Goal: Complete application form

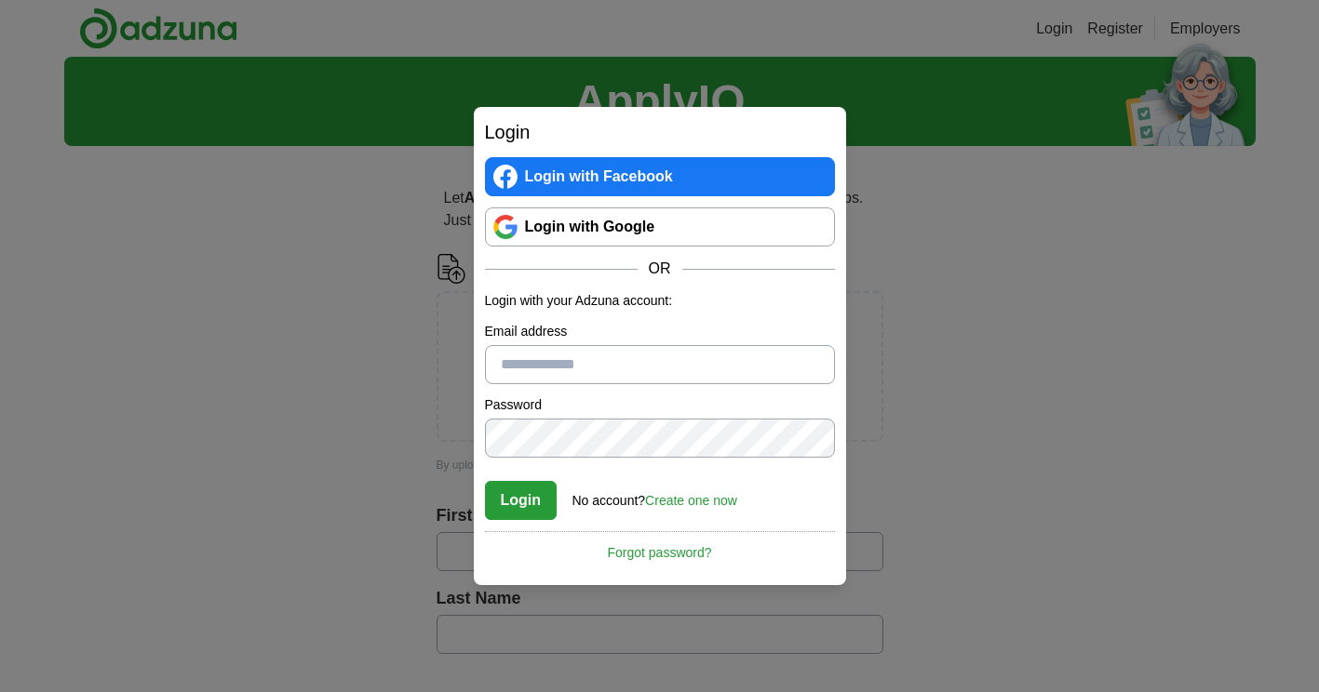
click at [659, 233] on link "Login with Google" at bounding box center [660, 227] width 350 height 39
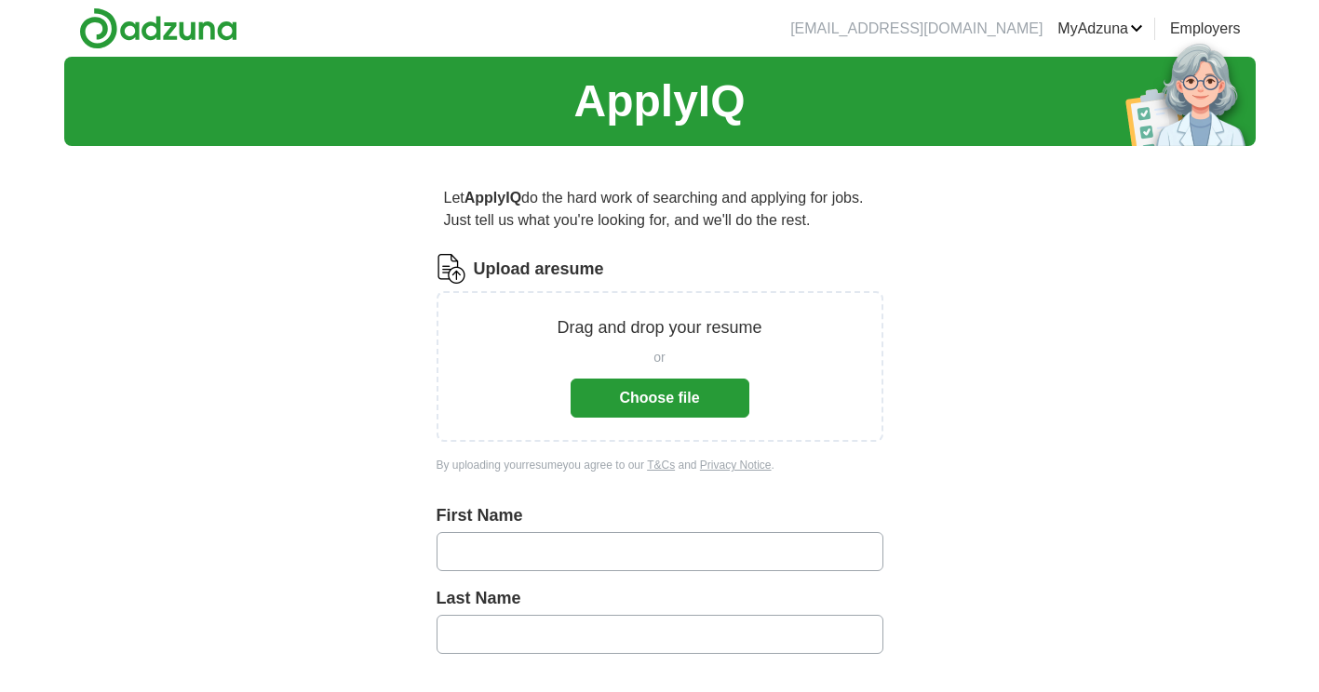
click at [706, 407] on button "Choose file" at bounding box center [659, 398] width 179 height 39
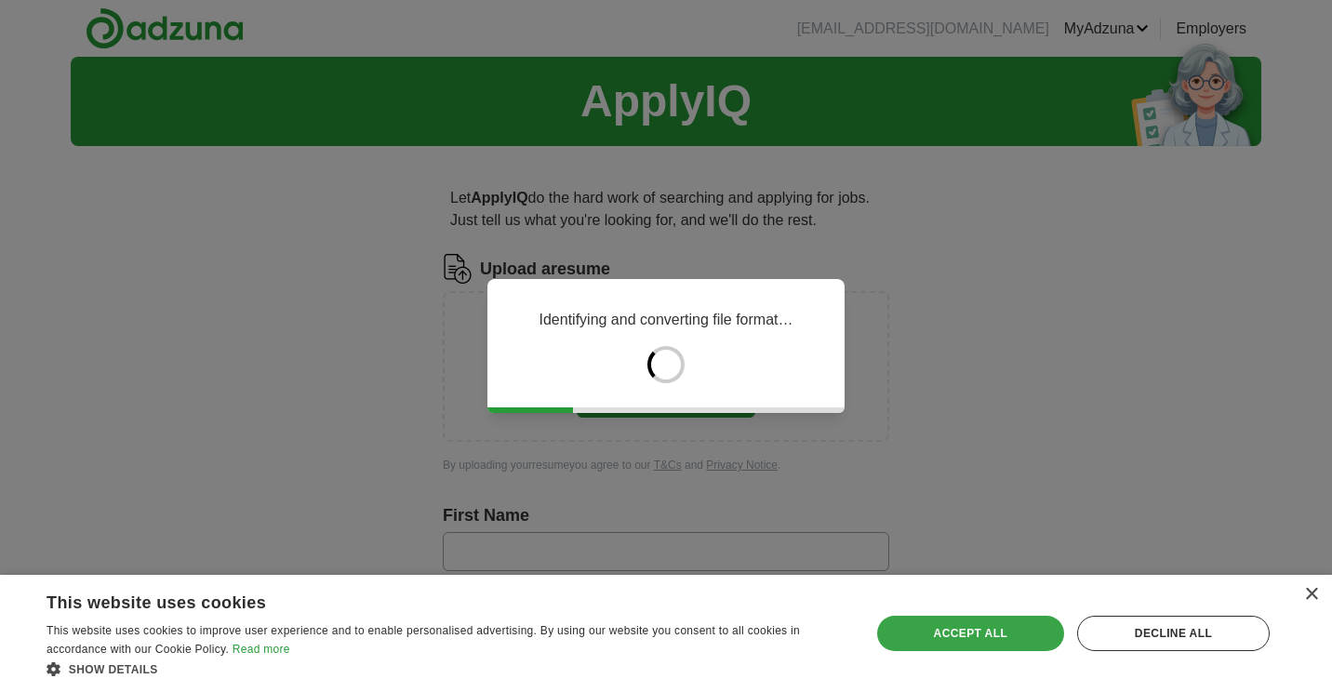
click at [997, 651] on div "Accept all" at bounding box center [970, 633] width 187 height 35
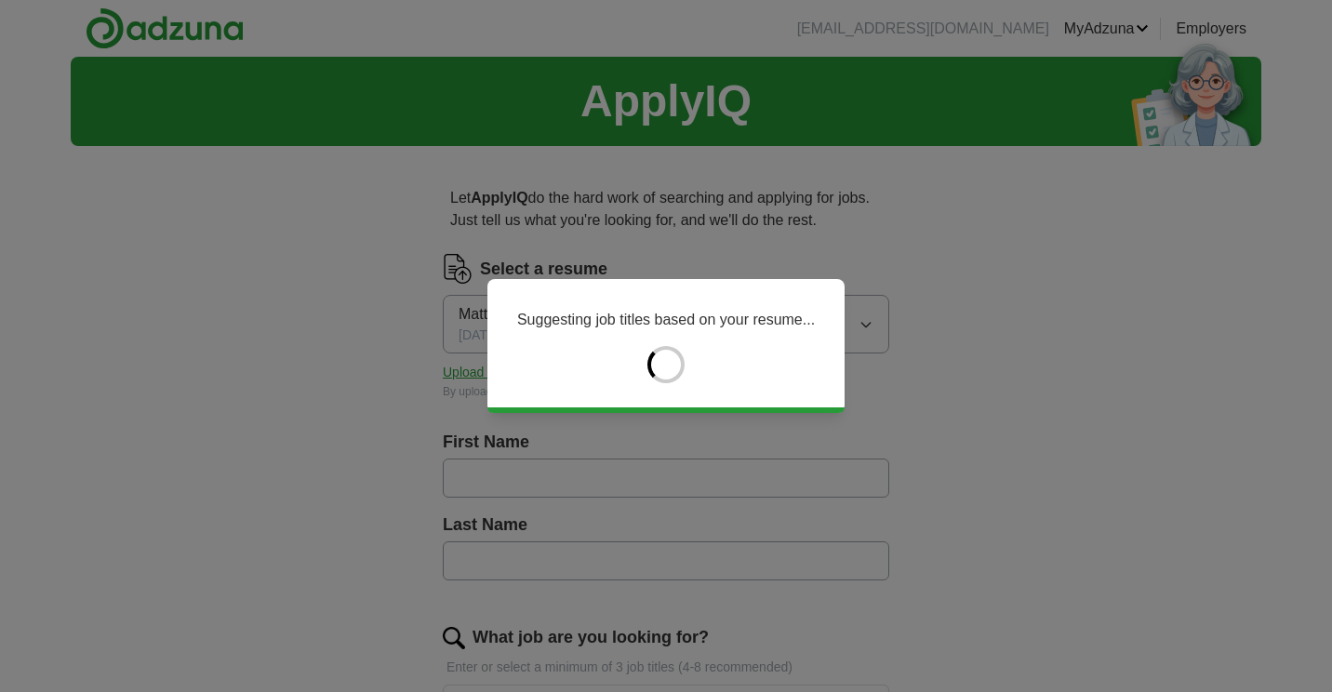
type input "******"
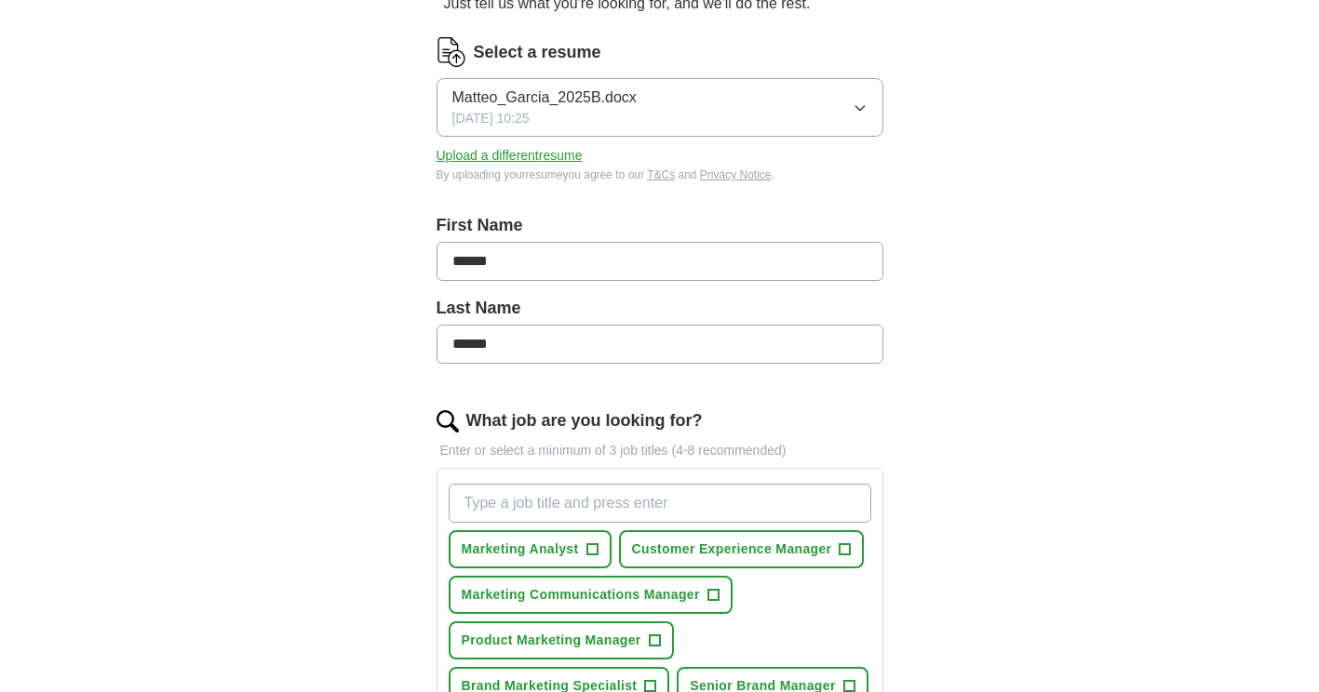
scroll to position [435, 0]
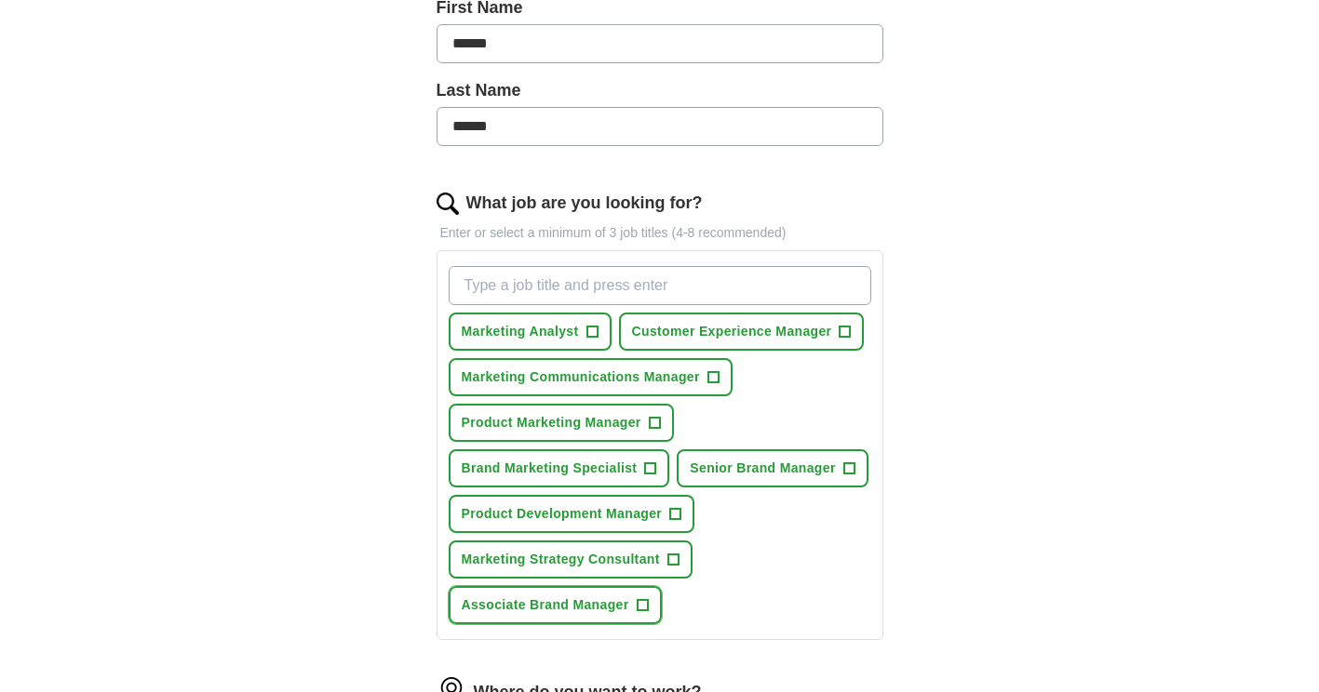
click at [640, 602] on span "+" at bounding box center [641, 605] width 11 height 15
click at [598, 285] on input "What job are you looking for?" at bounding box center [660, 285] width 422 height 39
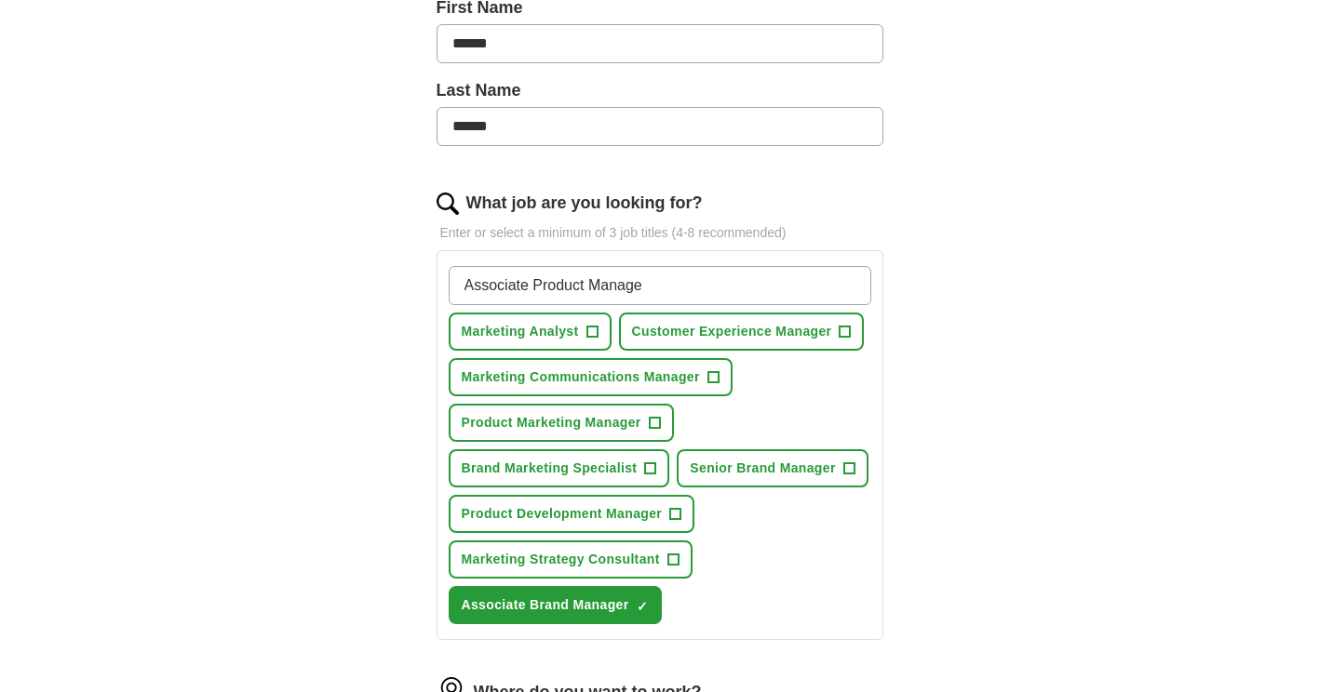
type input "Associate Product Manager"
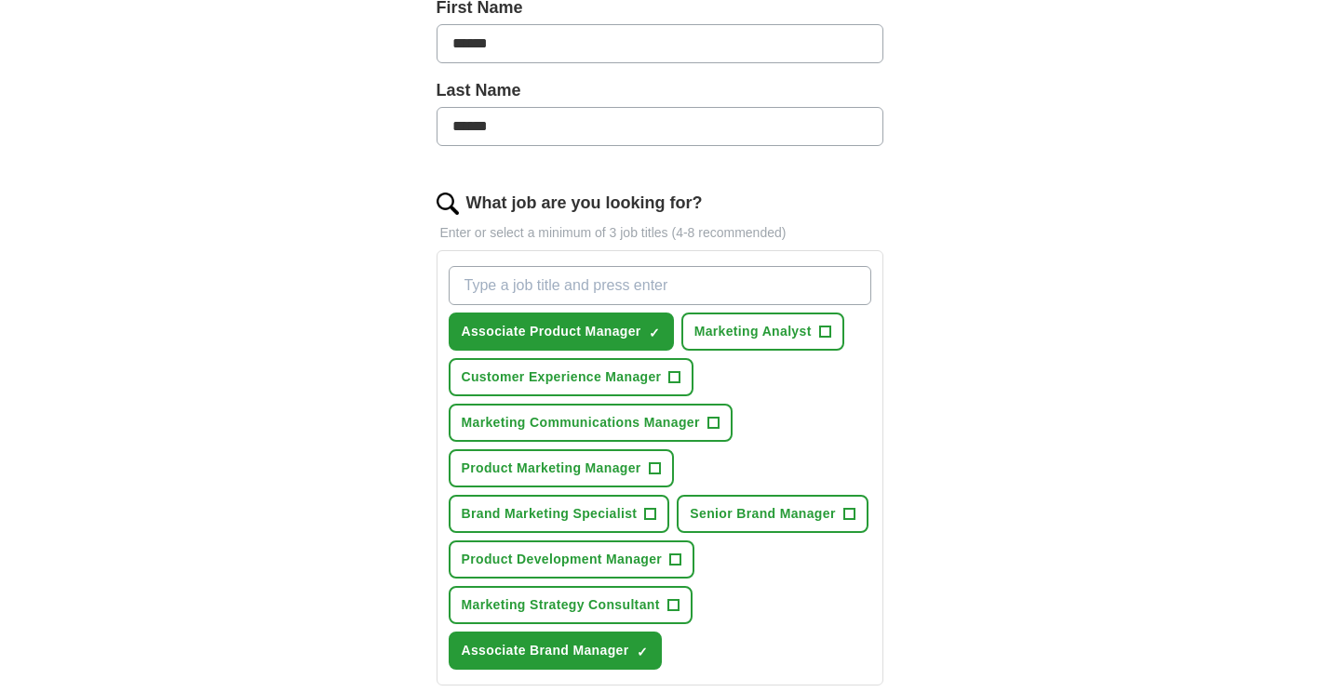
click at [606, 291] on input "What job are you looking for?" at bounding box center [660, 285] width 422 height 39
type input "Associate Marketing Manager"
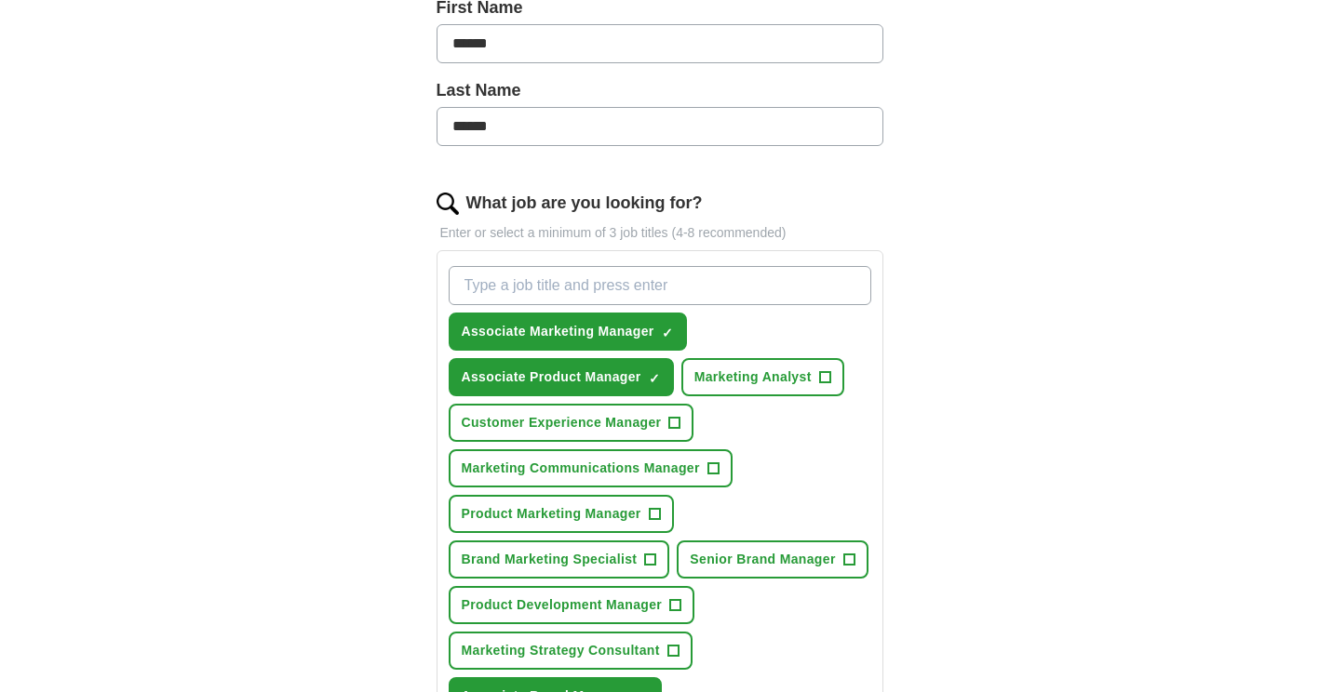
scroll to position [651, 0]
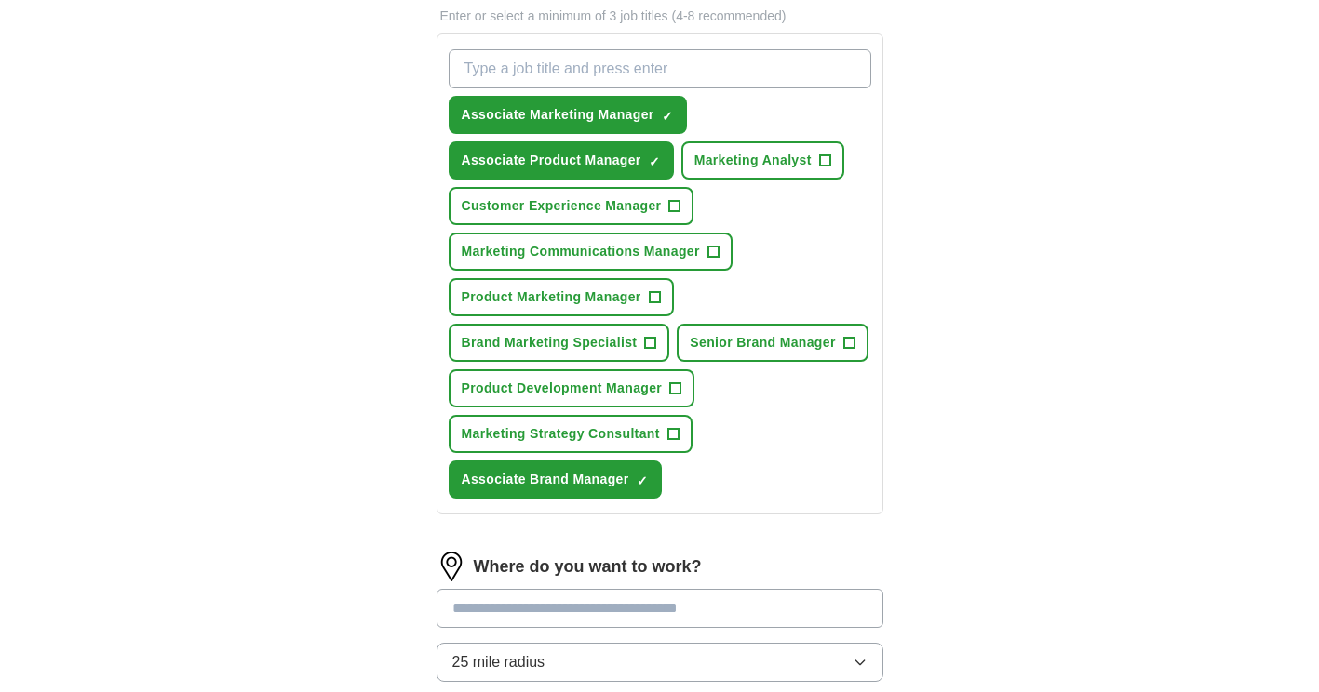
click at [665, 71] on input "What job are you looking for?" at bounding box center [660, 68] width 422 height 39
type input "A"
click at [463, 69] on input "Product Marketing Manager" at bounding box center [660, 68] width 422 height 39
type input "Associate Product Marketing Manager"
click at [721, 54] on input "Associate Product Marketing Manager" at bounding box center [660, 68] width 422 height 39
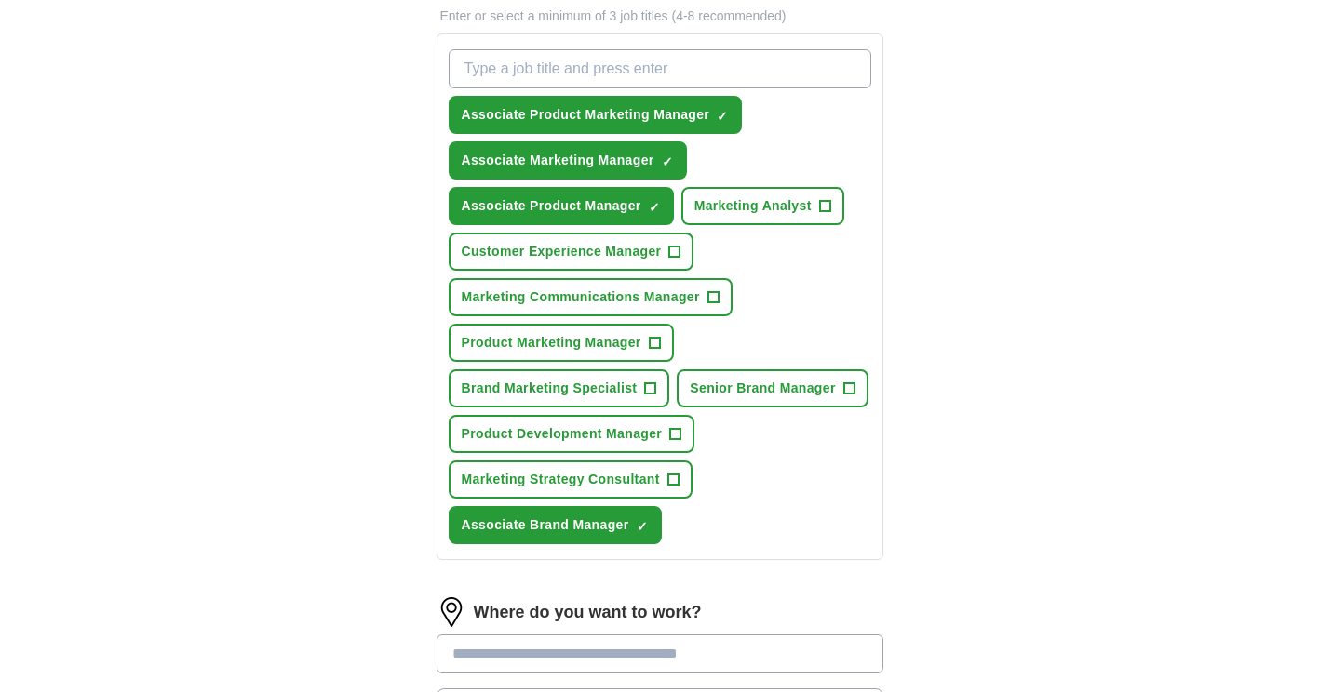
click at [611, 73] on input "What job are you looking for?" at bounding box center [660, 68] width 422 height 39
type input "Associate Brand Marketing Manager"
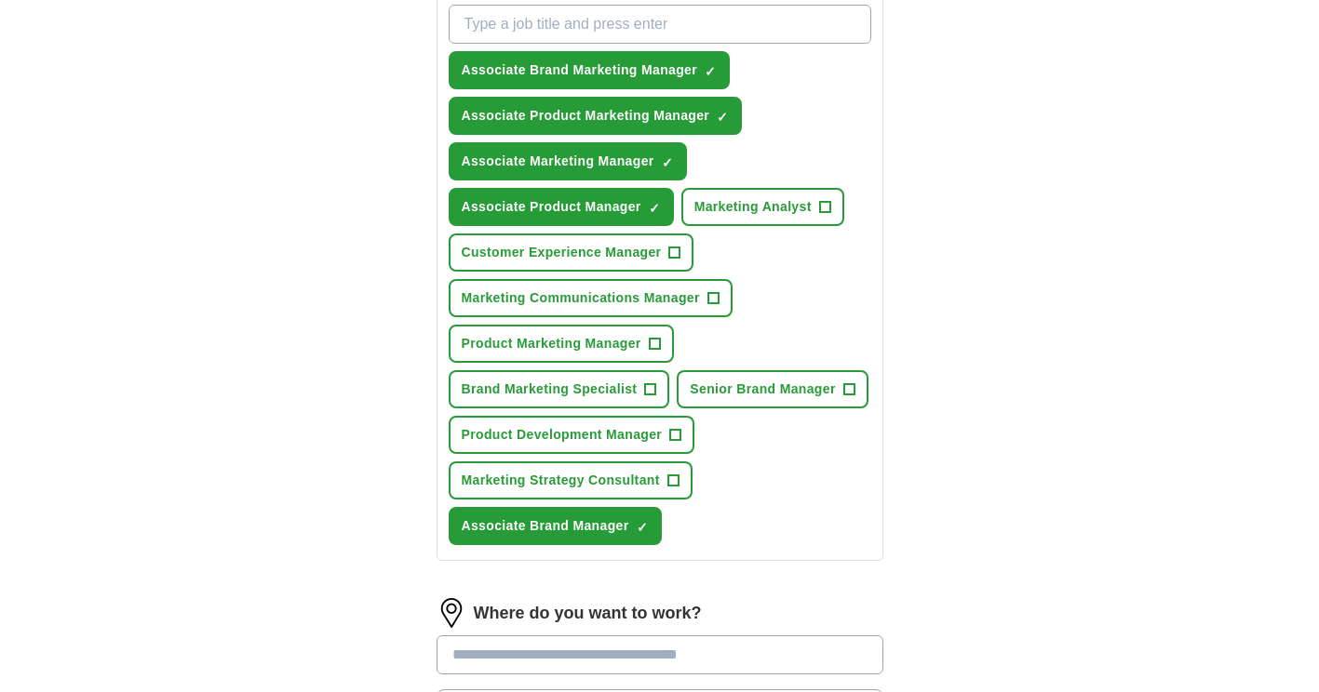
scroll to position [868, 0]
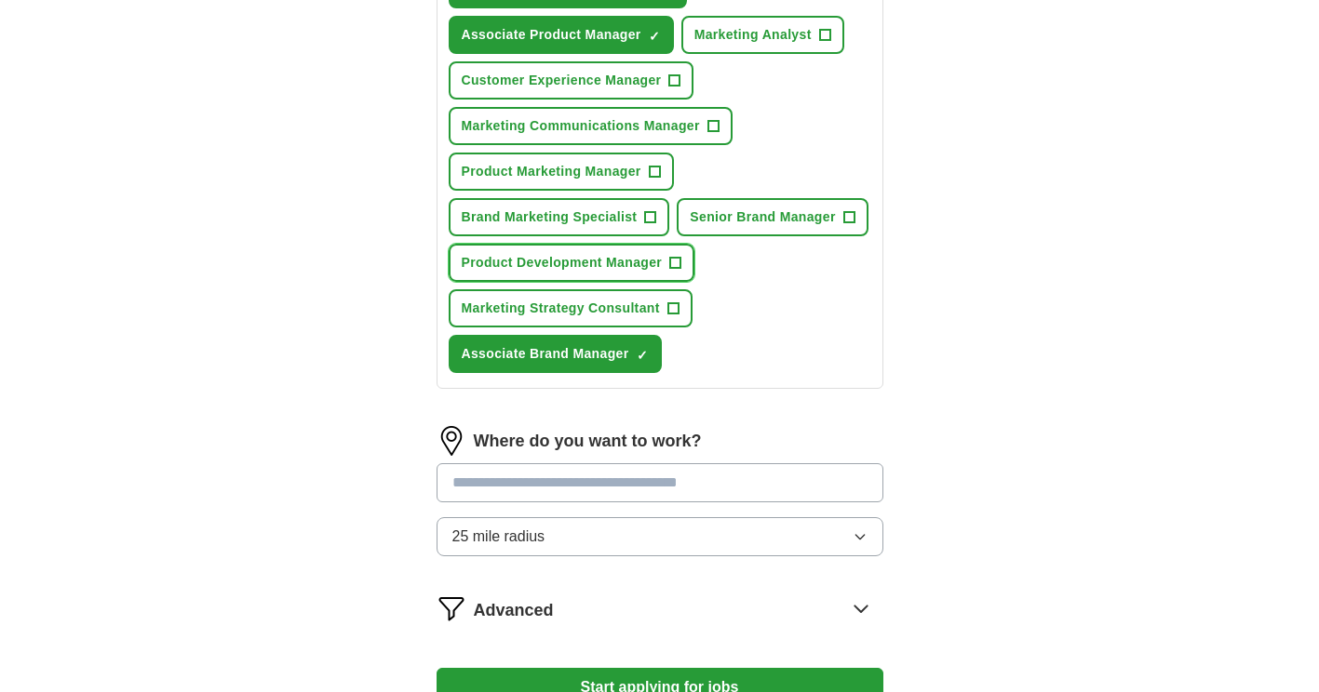
click at [677, 265] on span "+" at bounding box center [675, 263] width 11 height 15
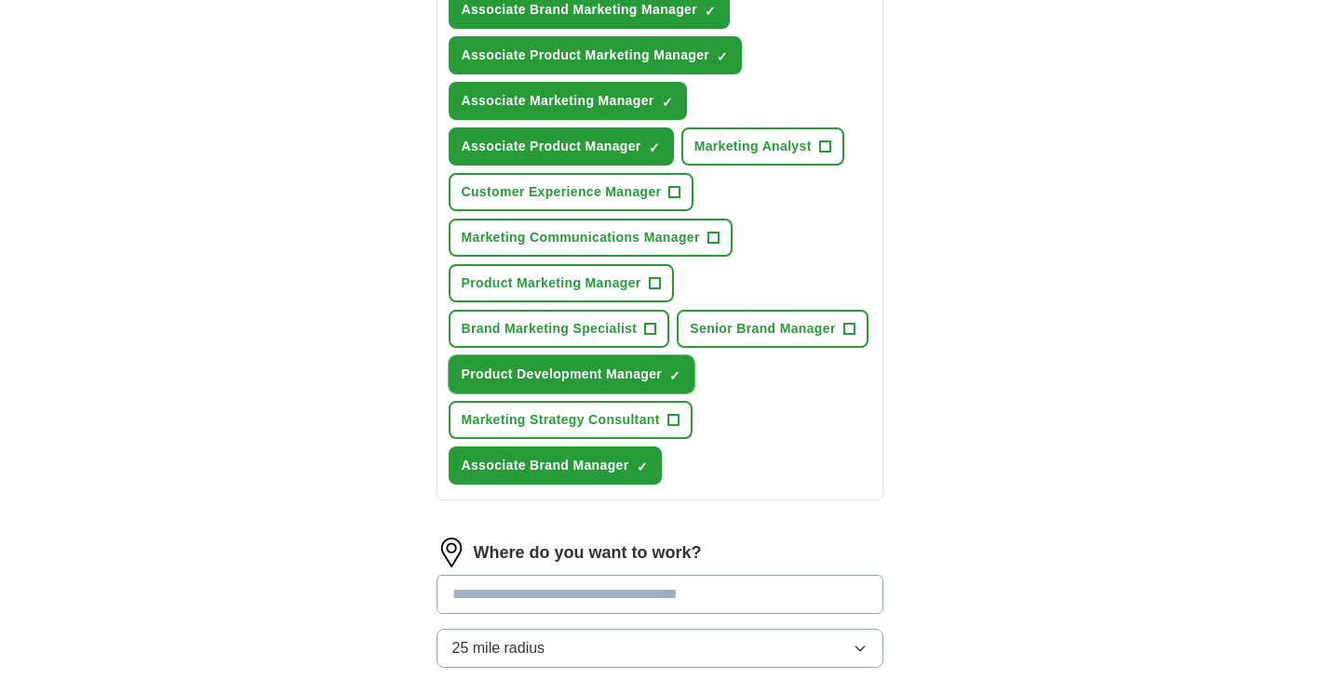
scroll to position [651, 0]
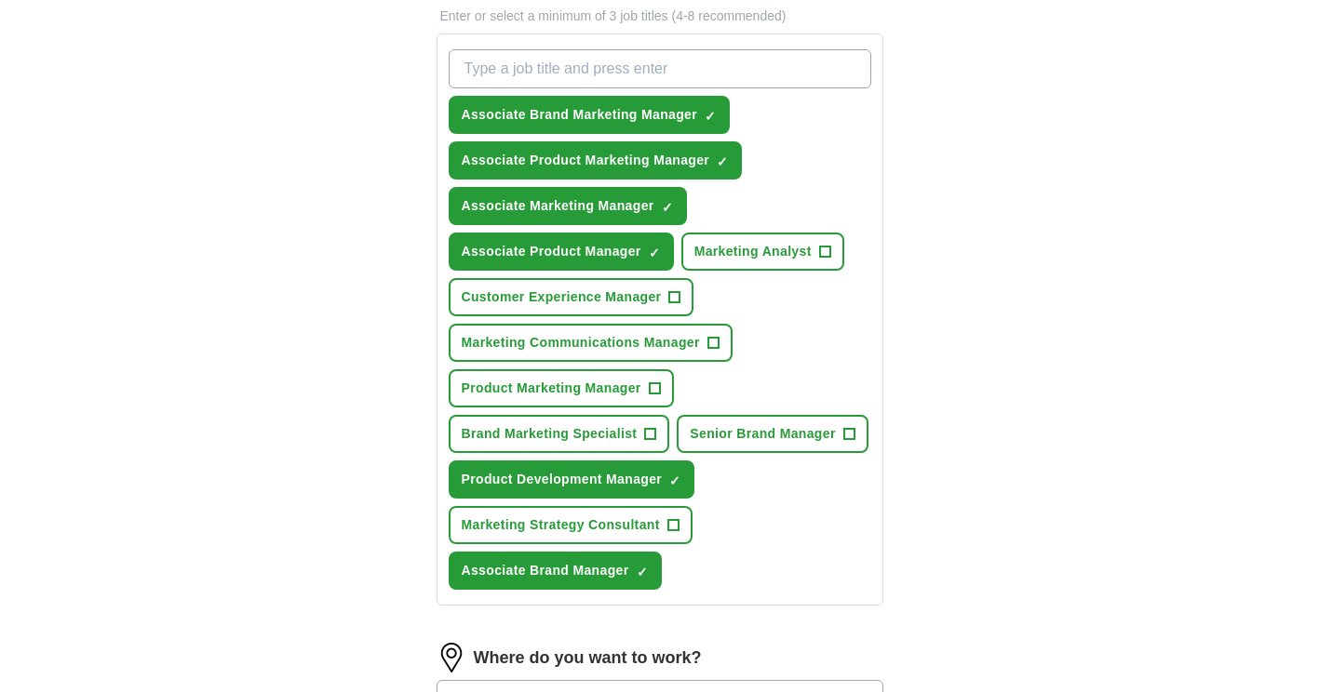
click at [623, 64] on input "What job are you looking for?" at bounding box center [660, 68] width 422 height 39
type input "Brand Marketing Manager"
drag, startPoint x: 665, startPoint y: 66, endPoint x: 252, endPoint y: 69, distance: 413.2
click at [252, 69] on div "ApplyIQ Let ApplyIQ do the hard work of searching and applying for jobs. Just t…" at bounding box center [659, 189] width 1191 height 1569
type input "B"
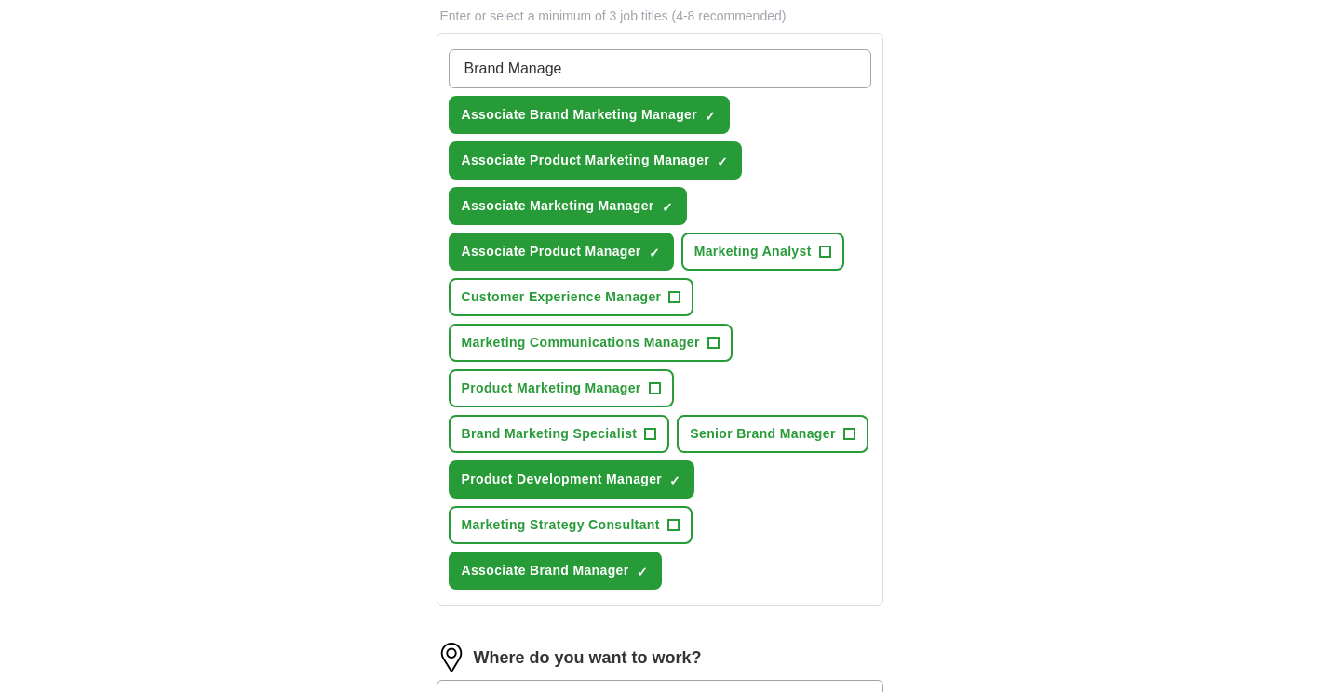
type input "Brand Manager"
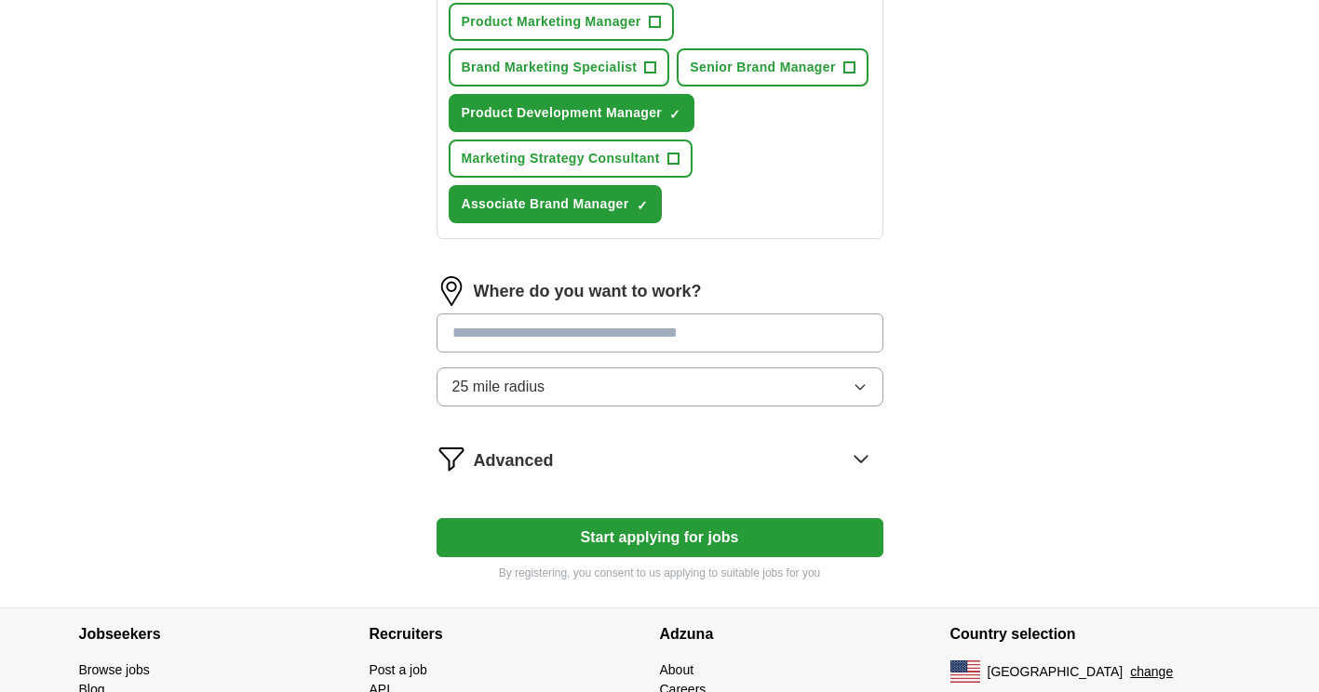
scroll to position [1086, 0]
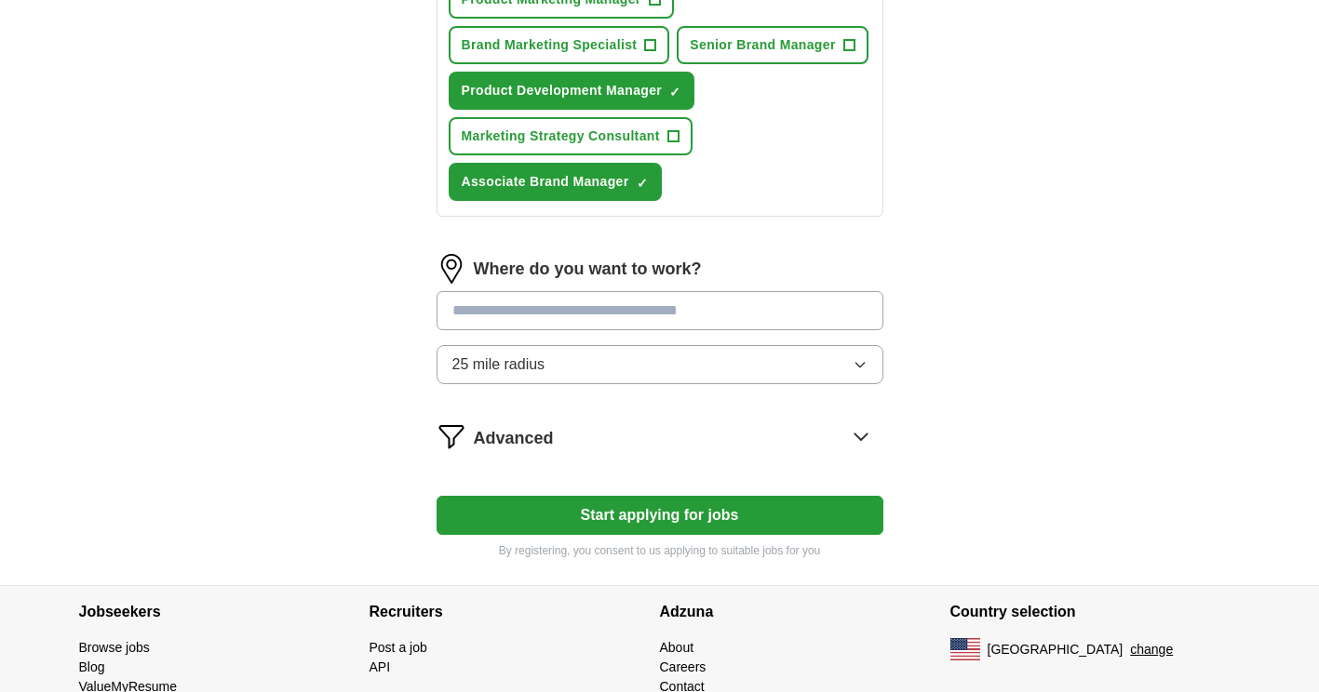
click at [584, 360] on button "25 mile radius" at bounding box center [659, 364] width 447 height 39
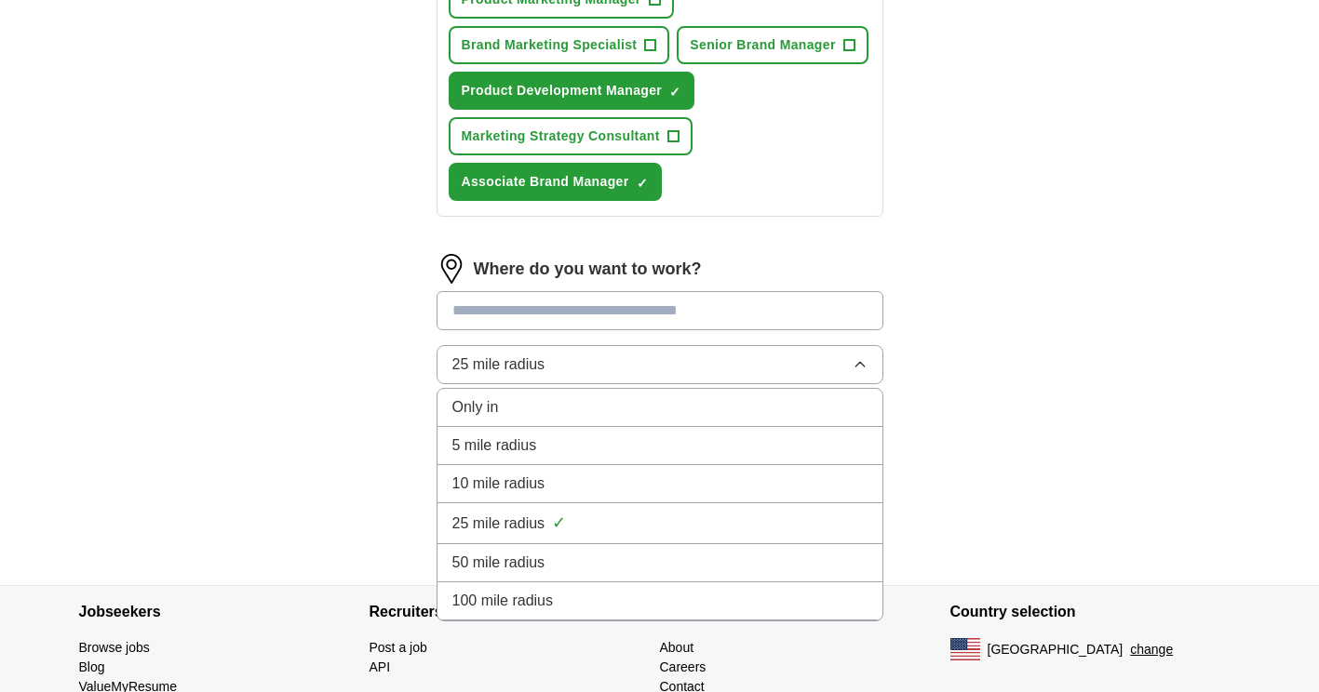
click at [567, 559] on div "50 mile radius" at bounding box center [659, 563] width 415 height 22
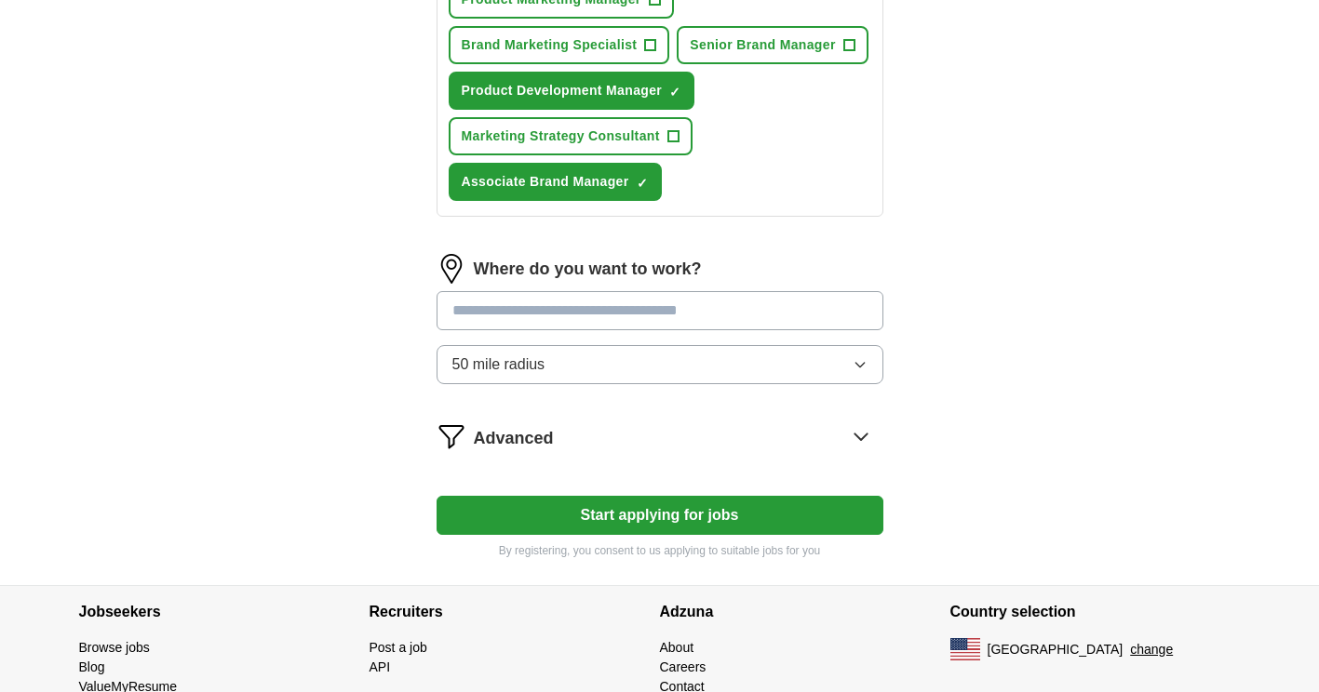
click at [570, 314] on input at bounding box center [659, 310] width 447 height 39
type input "*********"
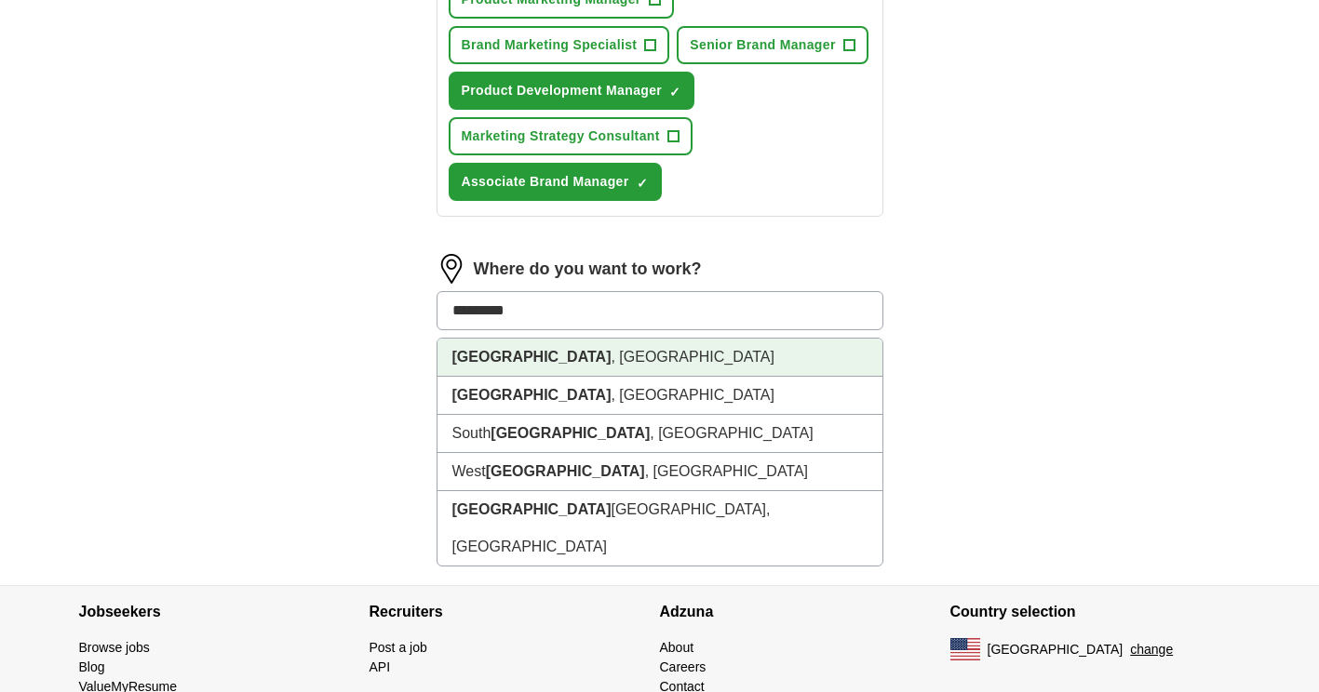
click at [542, 366] on li "Milwaukee , WI" at bounding box center [659, 358] width 445 height 38
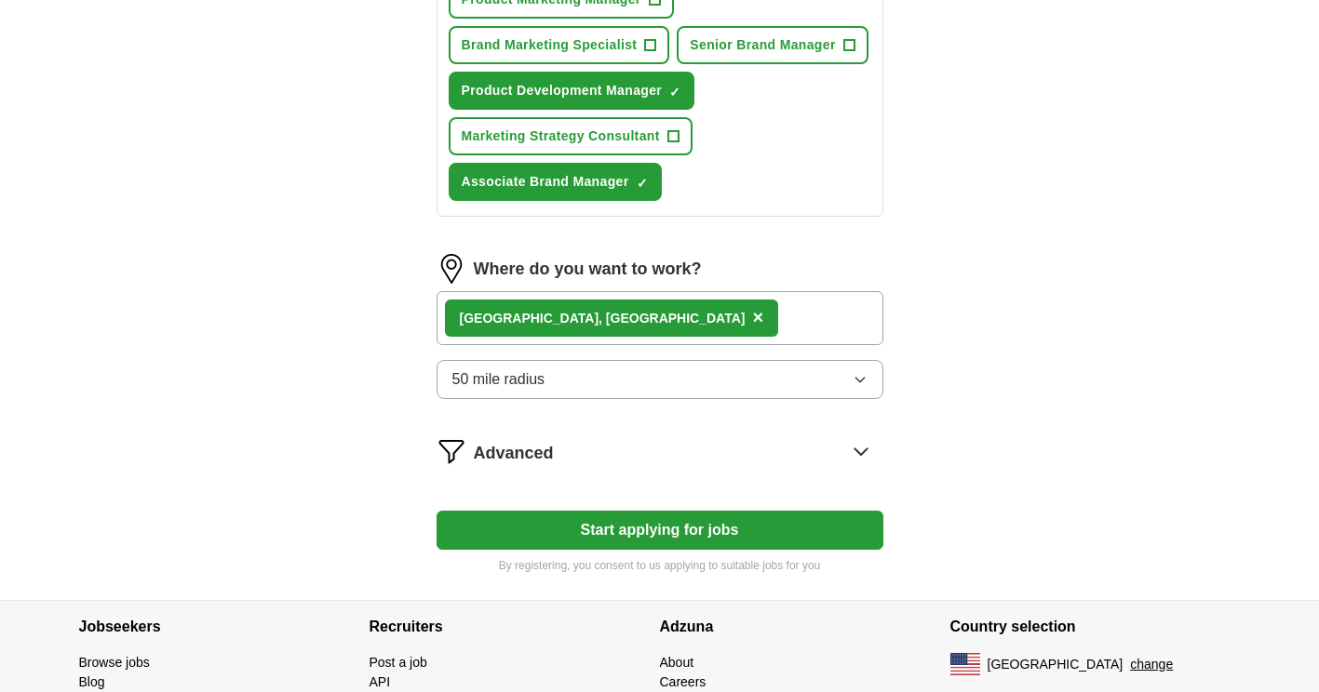
click at [635, 309] on div "Milwaukee , WI ×" at bounding box center [659, 318] width 447 height 54
click at [717, 460] on div "Advanced" at bounding box center [678, 451] width 409 height 30
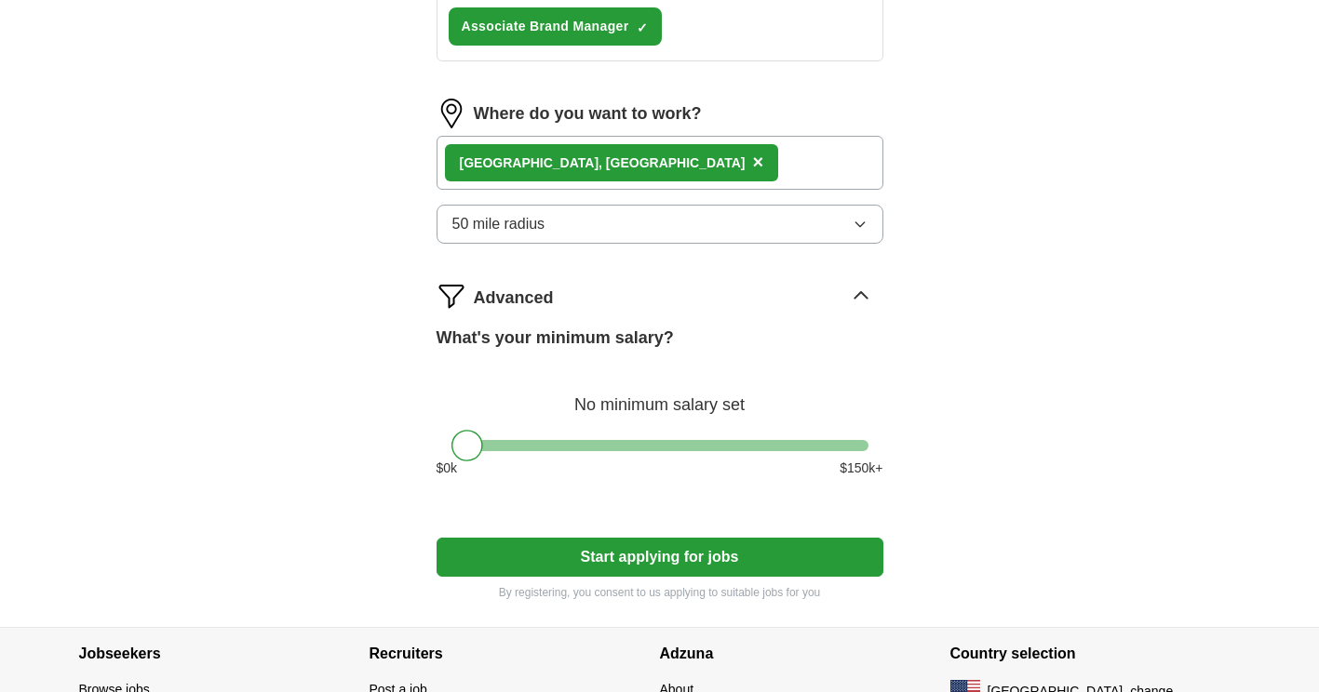
scroll to position [1303, 0]
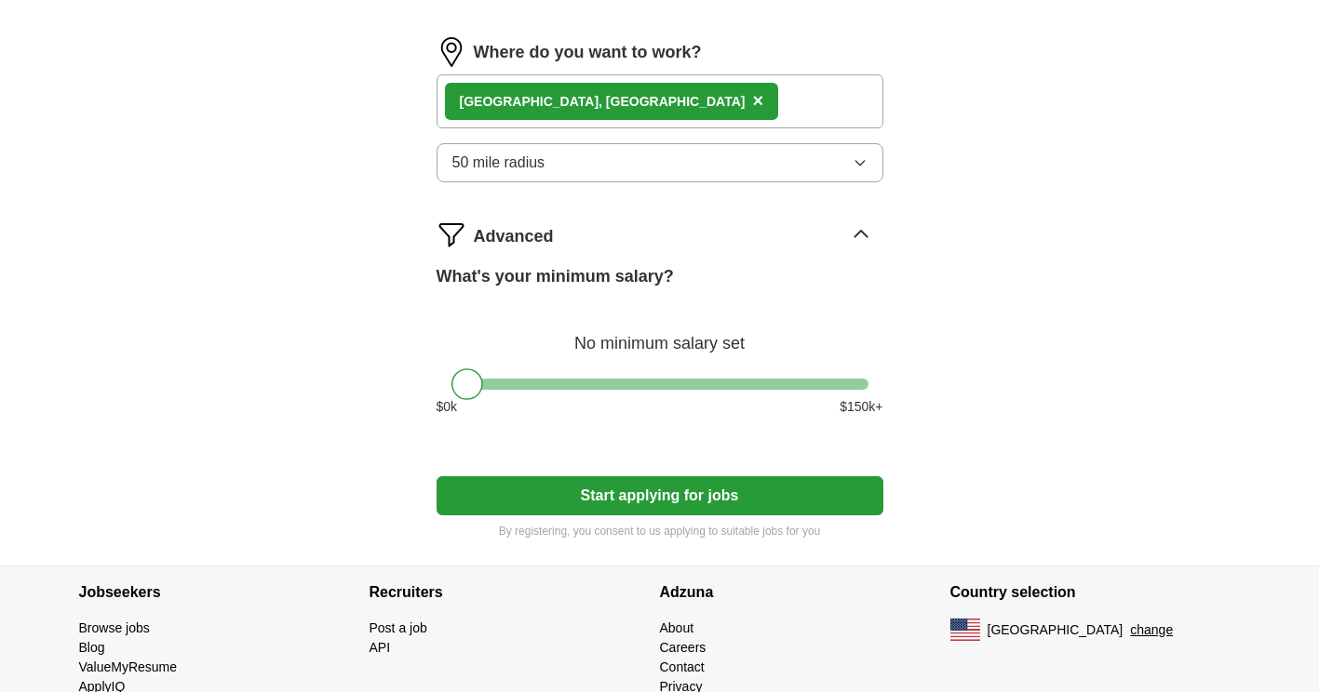
click at [656, 157] on button "50 mile radius" at bounding box center [659, 162] width 447 height 39
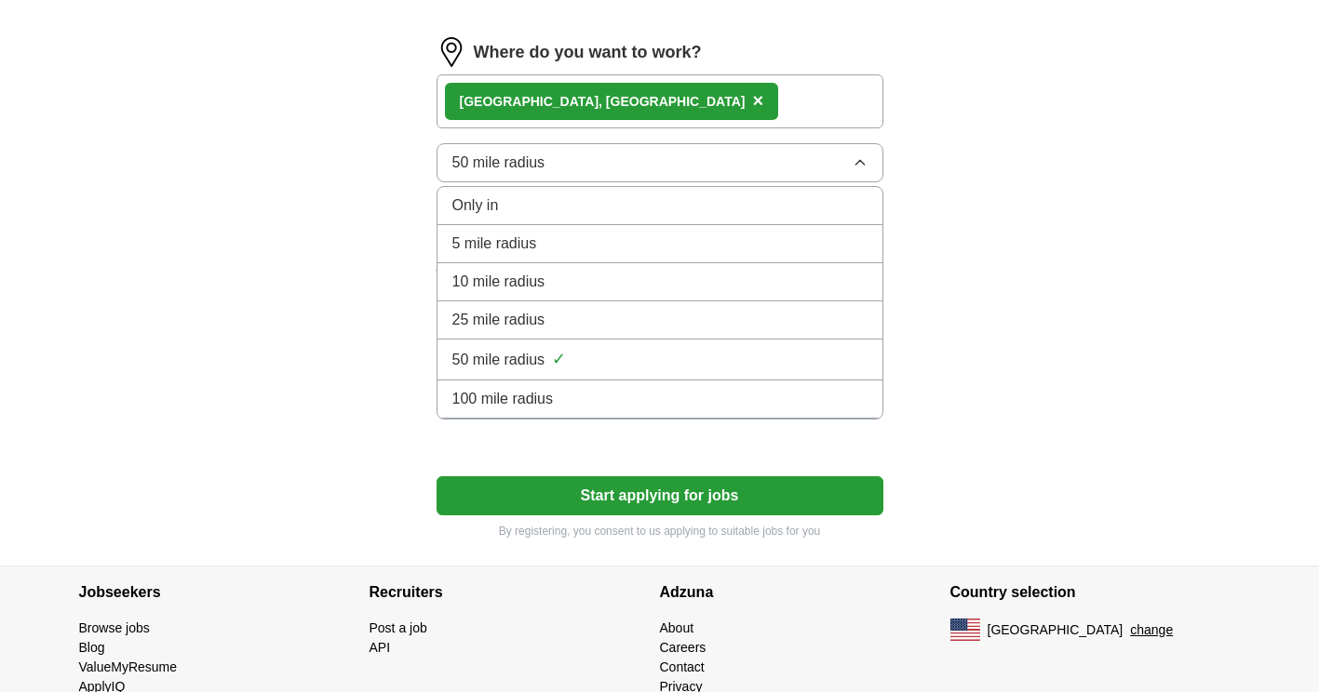
click at [533, 404] on span "100 mile radius" at bounding box center [502, 399] width 101 height 22
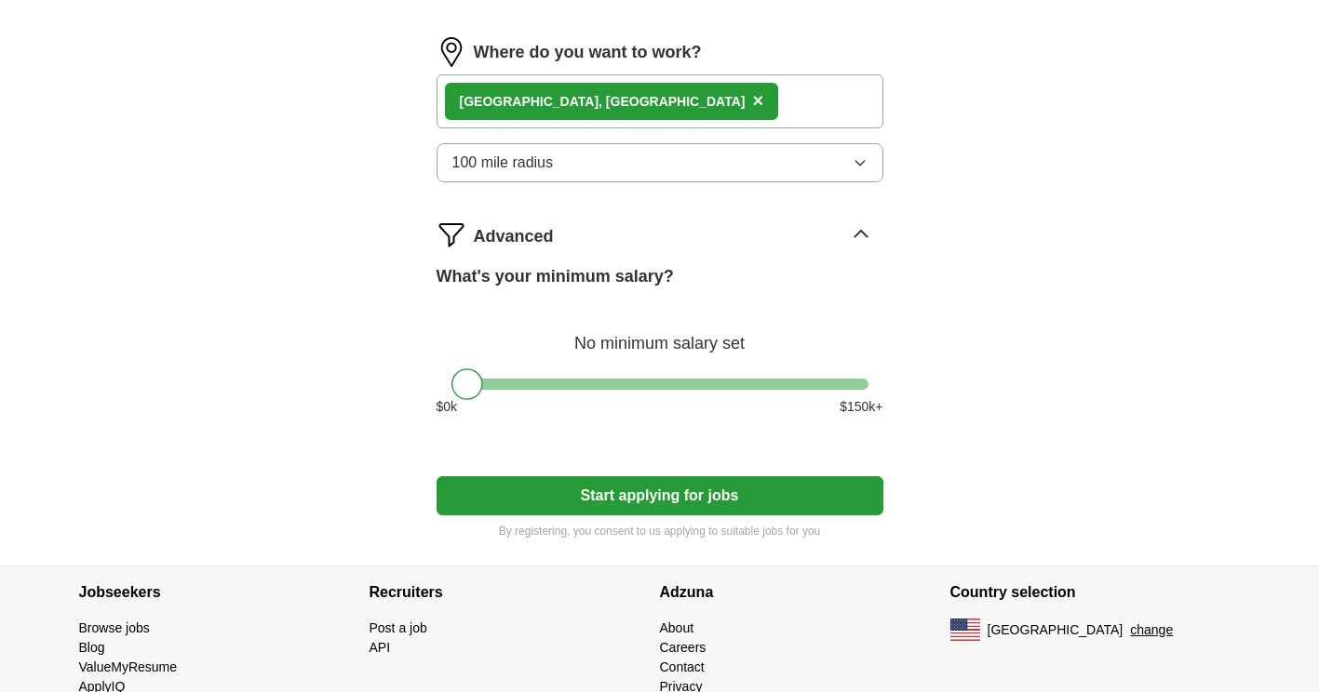
scroll to position [1086, 0]
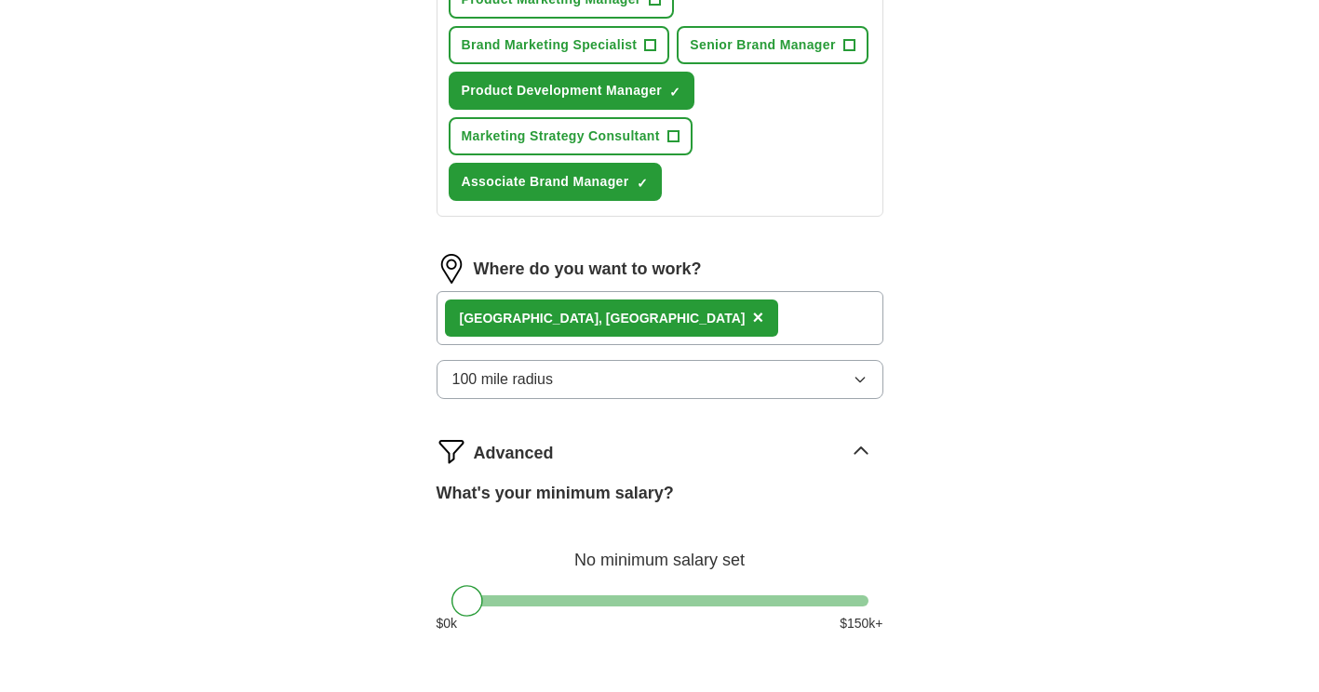
click at [647, 311] on div "Milwaukee , WI ×" at bounding box center [659, 318] width 447 height 54
click at [647, 325] on div "Milwaukee , WI ×" at bounding box center [659, 318] width 447 height 54
click at [752, 316] on span "×" at bounding box center [757, 317] width 11 height 20
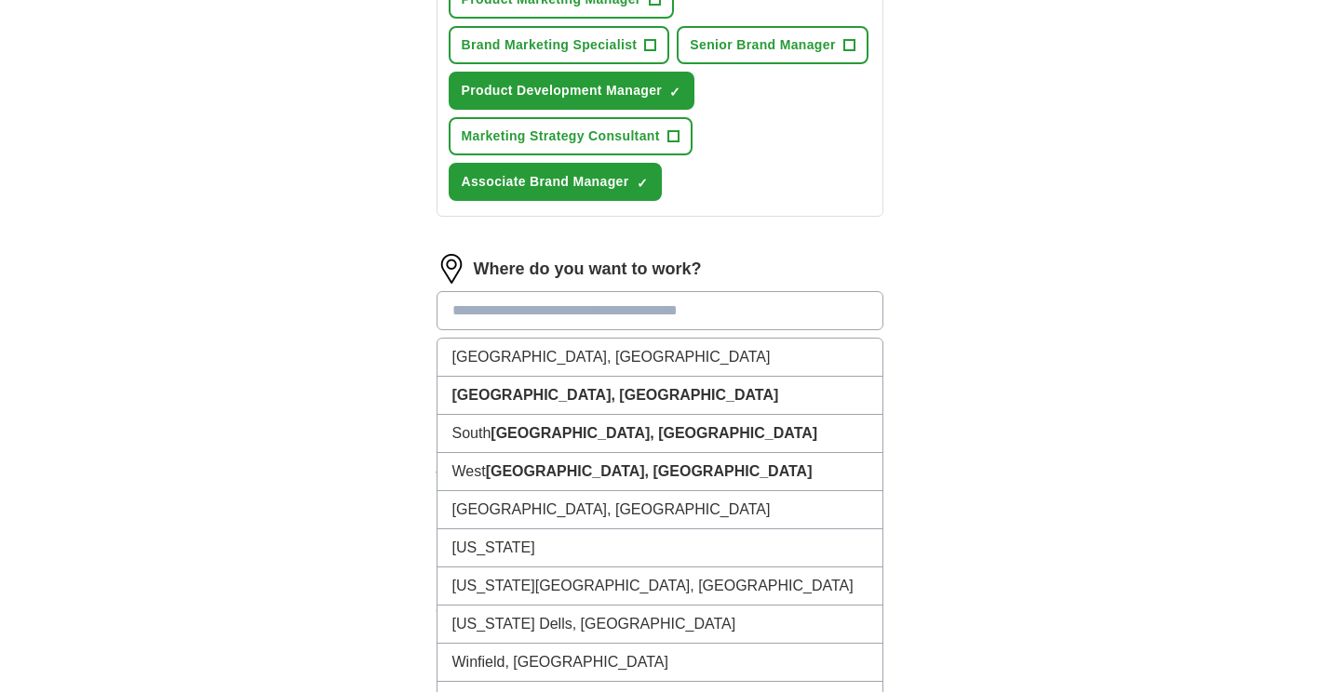
click at [576, 321] on input at bounding box center [659, 310] width 447 height 39
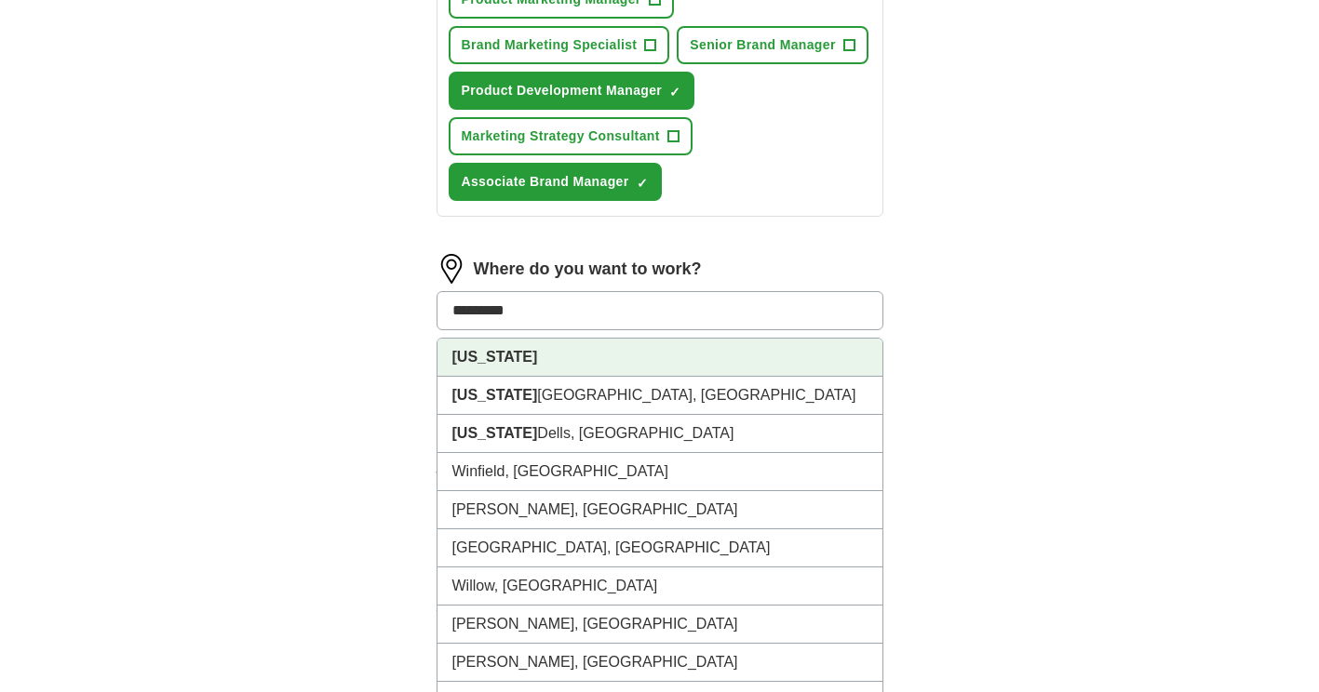
click at [535, 366] on li "Wisconsin" at bounding box center [659, 358] width 445 height 38
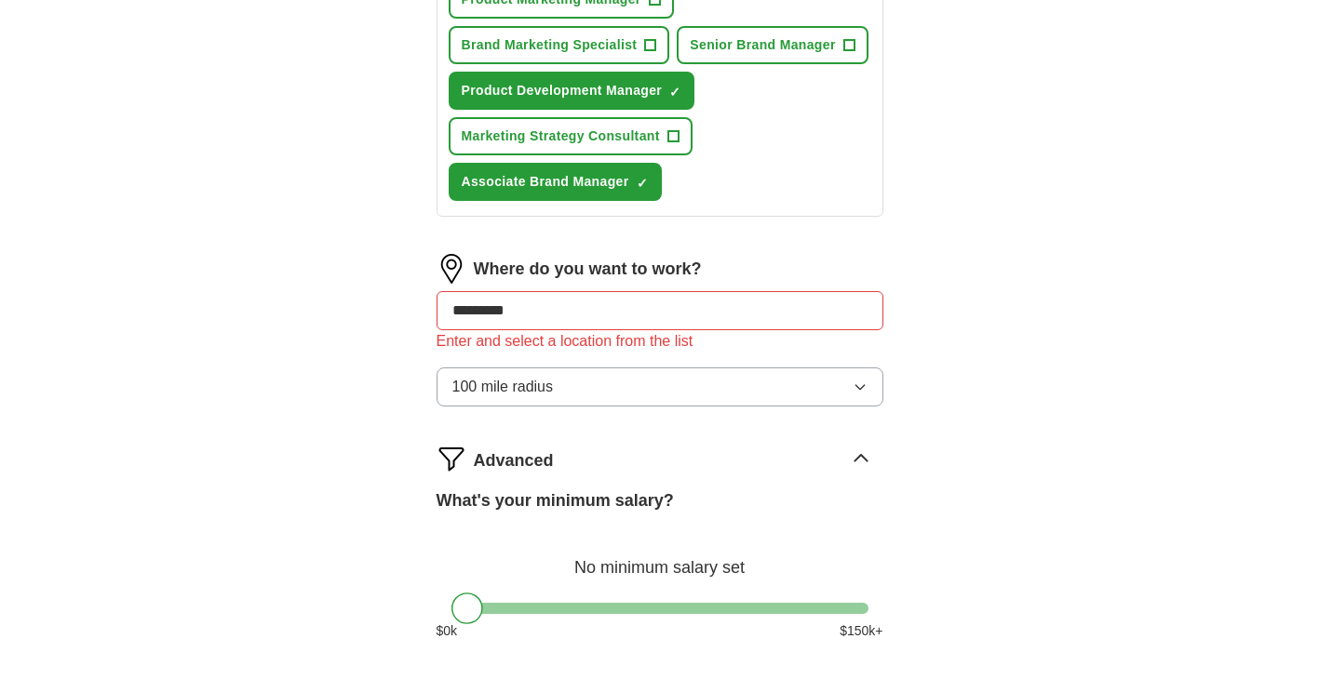
click at [612, 311] on input "*********" at bounding box center [659, 310] width 447 height 39
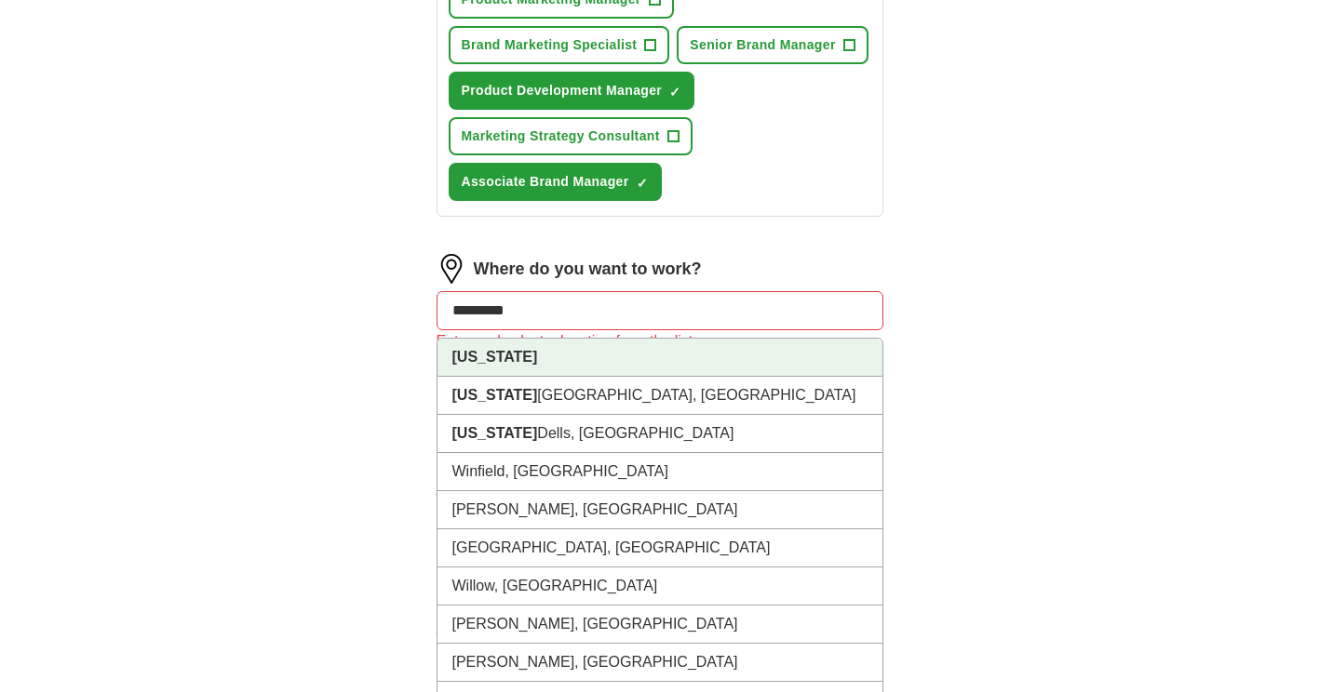
click at [498, 357] on strong "Wisconsin" at bounding box center [495, 357] width 86 height 16
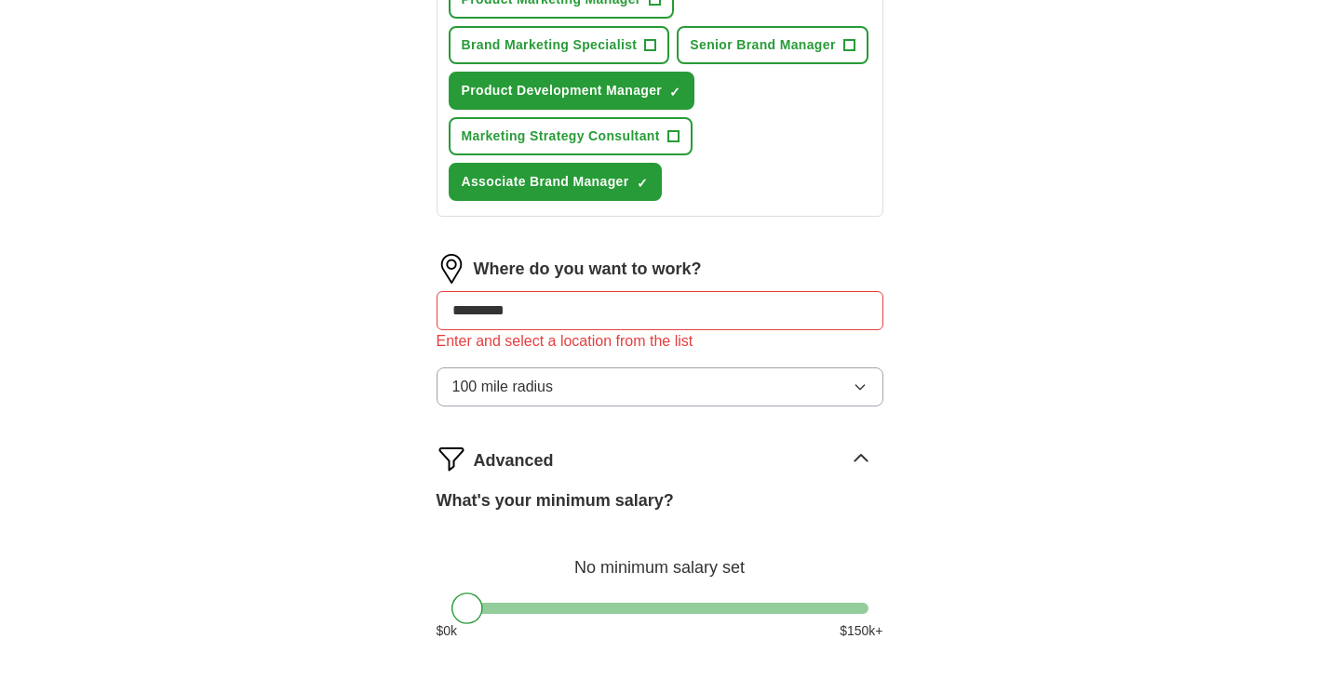
click at [572, 310] on input "*********" at bounding box center [659, 310] width 447 height 39
click at [541, 311] on input "*********" at bounding box center [659, 310] width 447 height 39
drag, startPoint x: 547, startPoint y: 313, endPoint x: 370, endPoint y: 312, distance: 176.8
type input "*******"
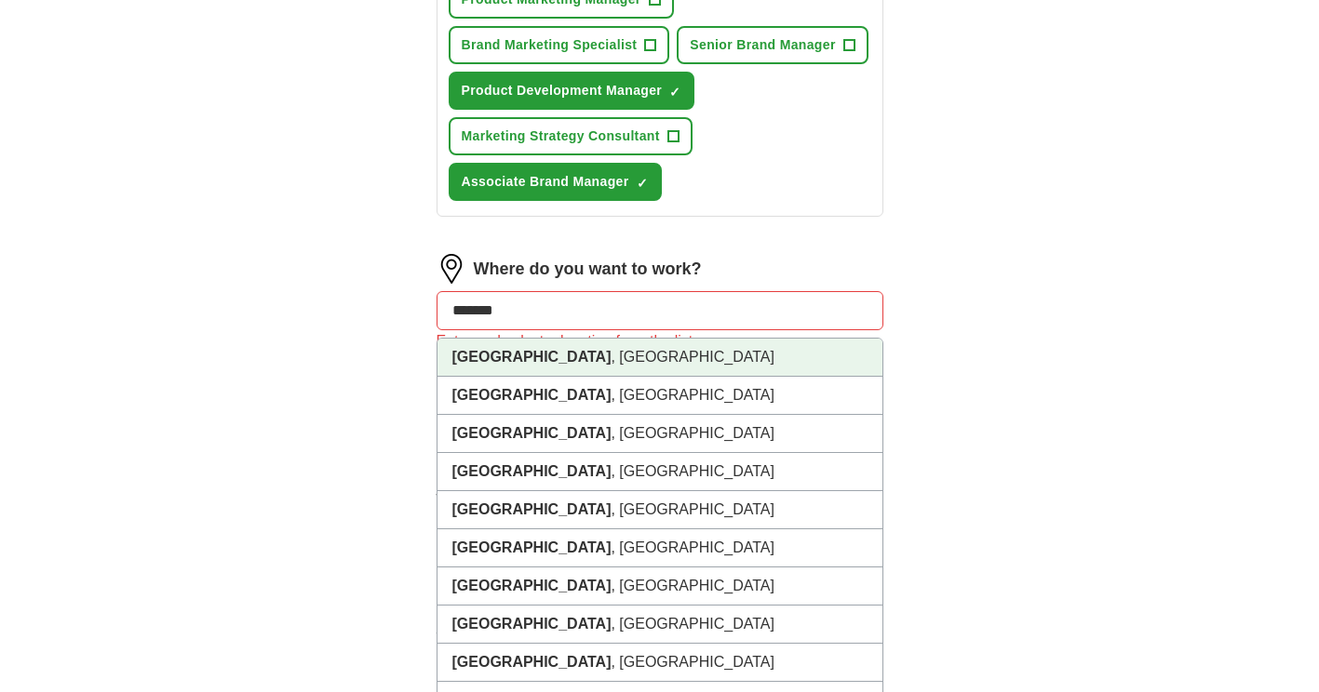
click at [467, 357] on strong "Madison" at bounding box center [531, 357] width 159 height 16
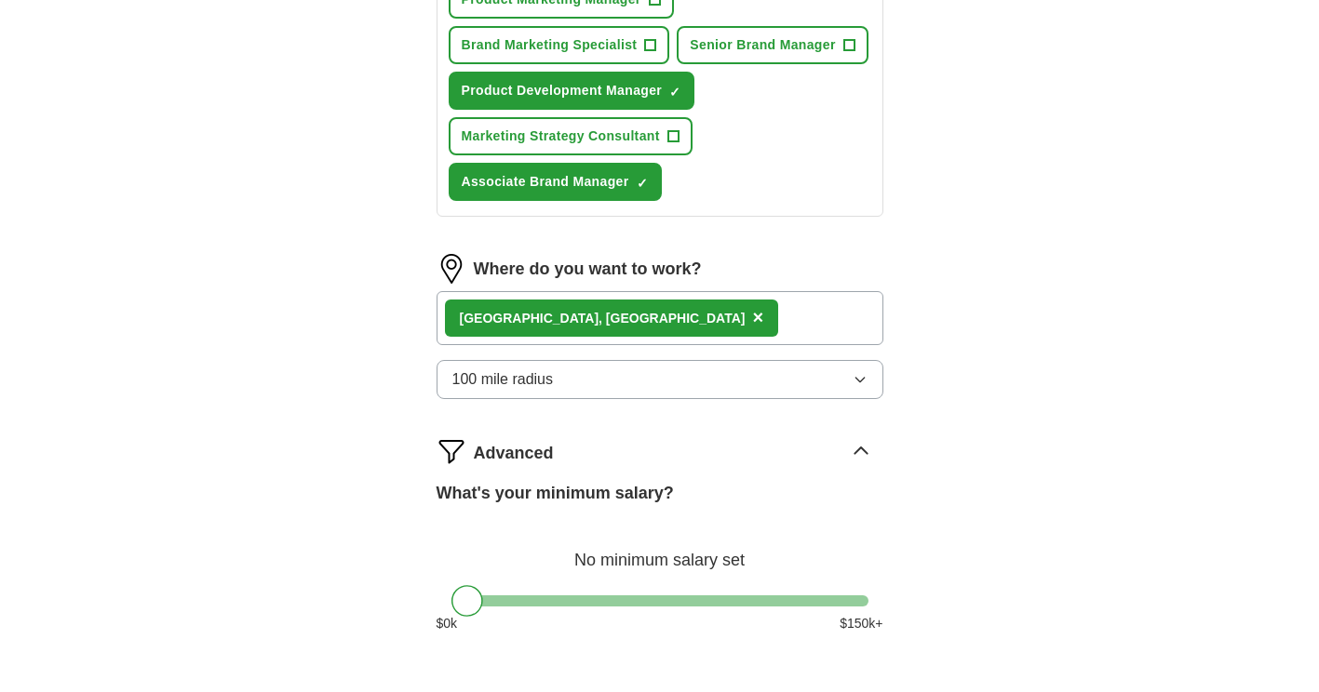
click at [609, 329] on div "Madison , WI ×" at bounding box center [659, 318] width 447 height 54
click at [752, 315] on span "×" at bounding box center [757, 317] width 11 height 20
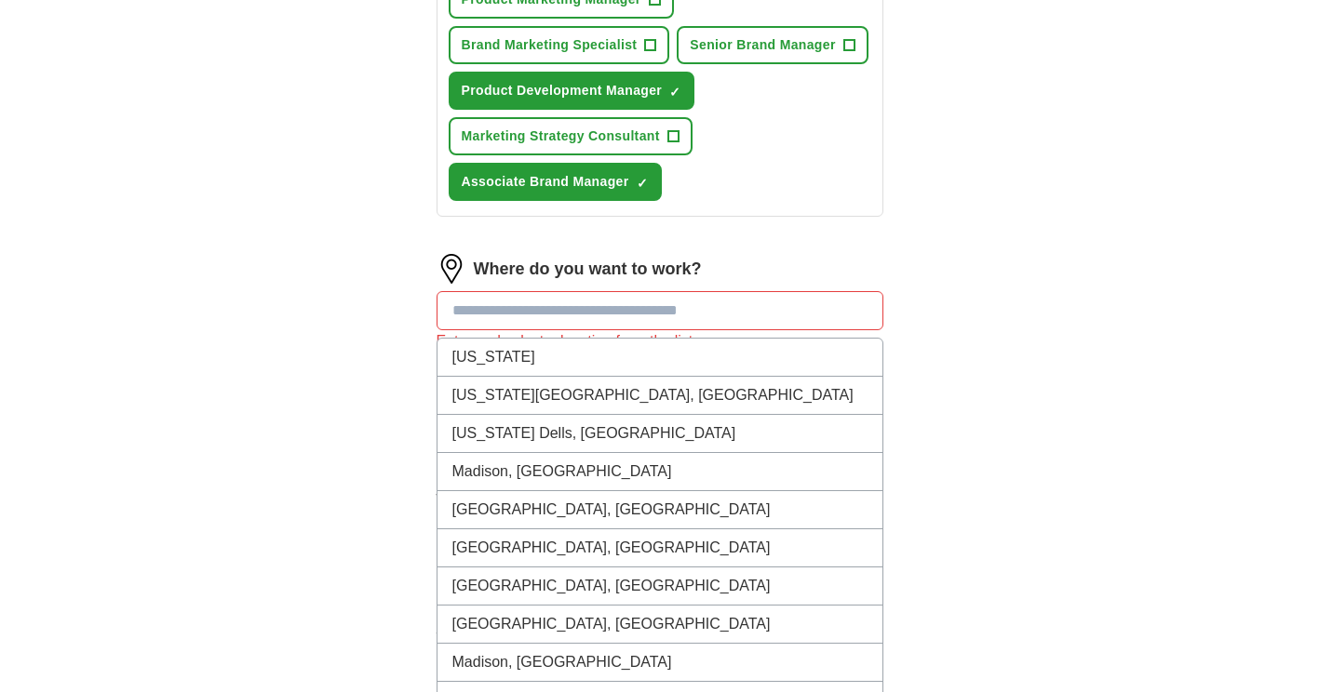
click at [556, 315] on input at bounding box center [659, 310] width 447 height 39
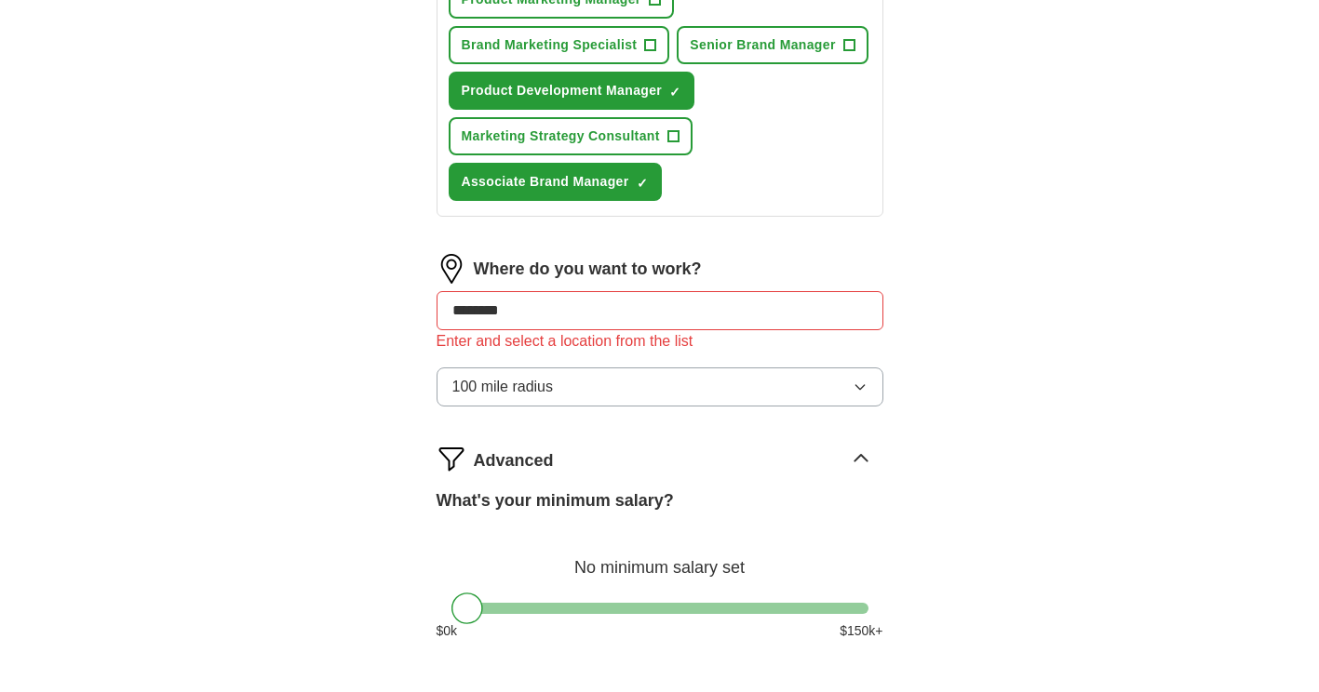
type input "*********"
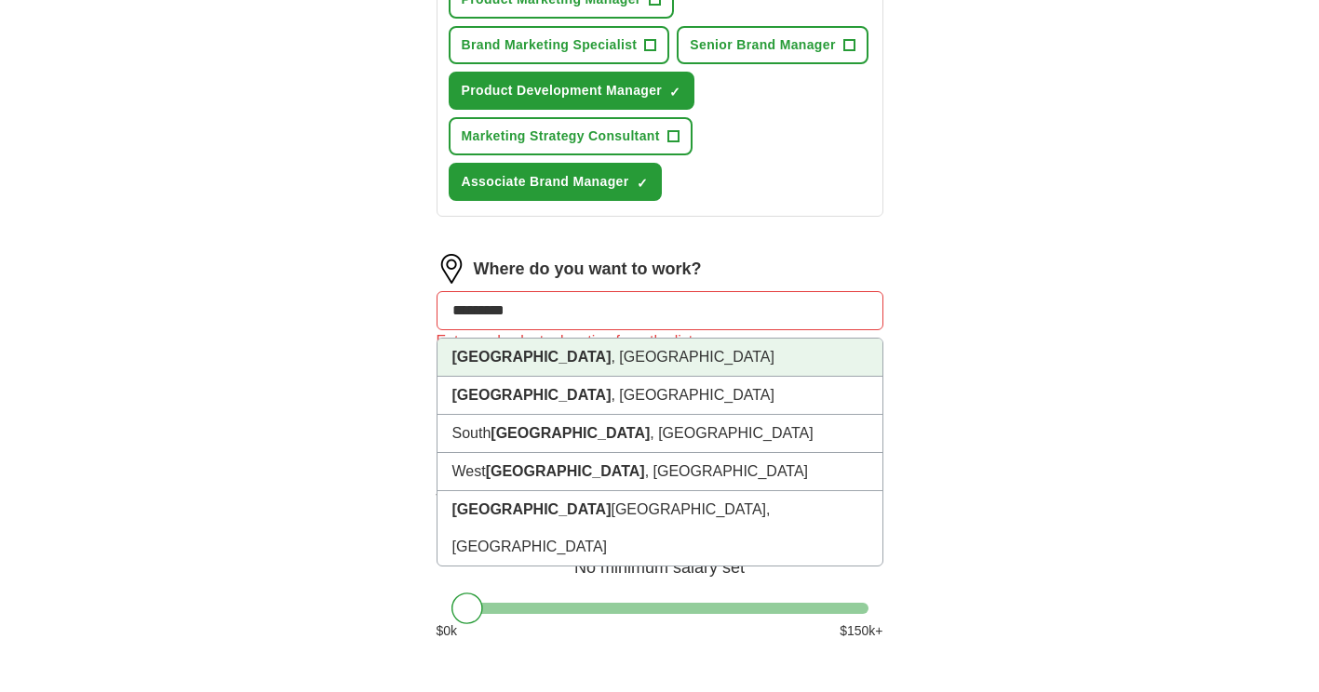
click at [588, 362] on li "Milwaukee , WI" at bounding box center [659, 358] width 445 height 38
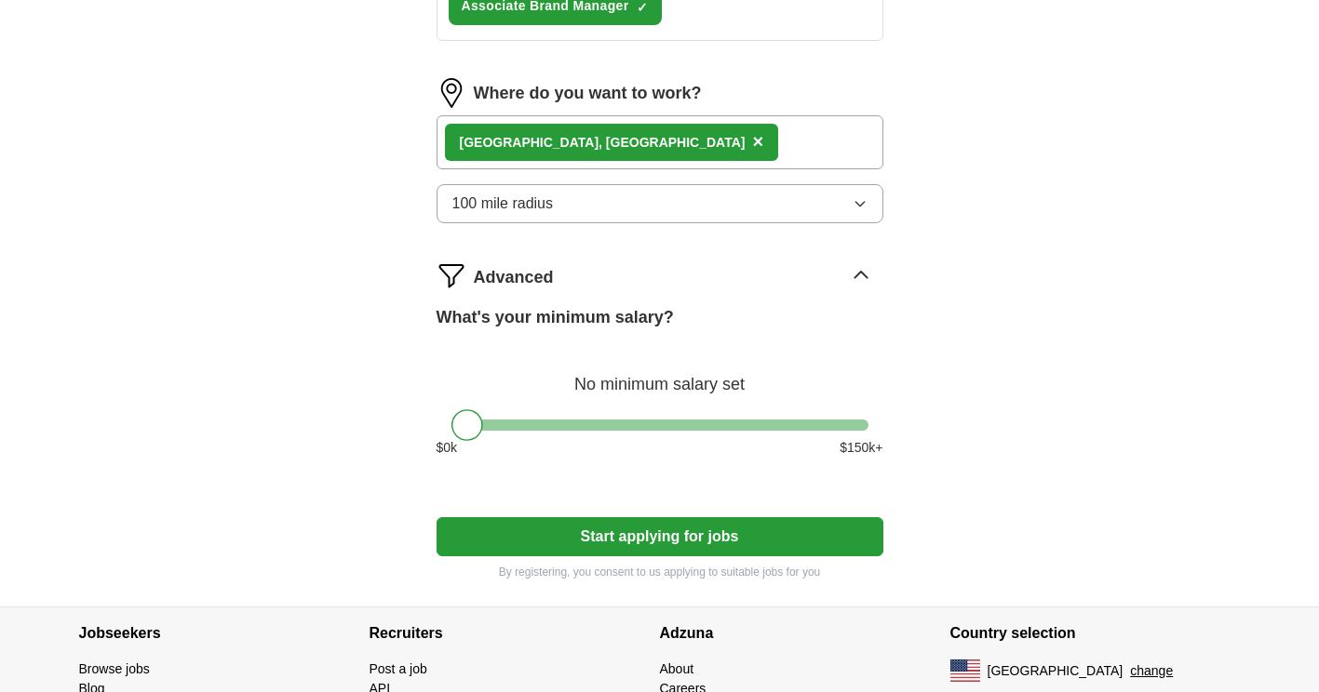
scroll to position [1303, 0]
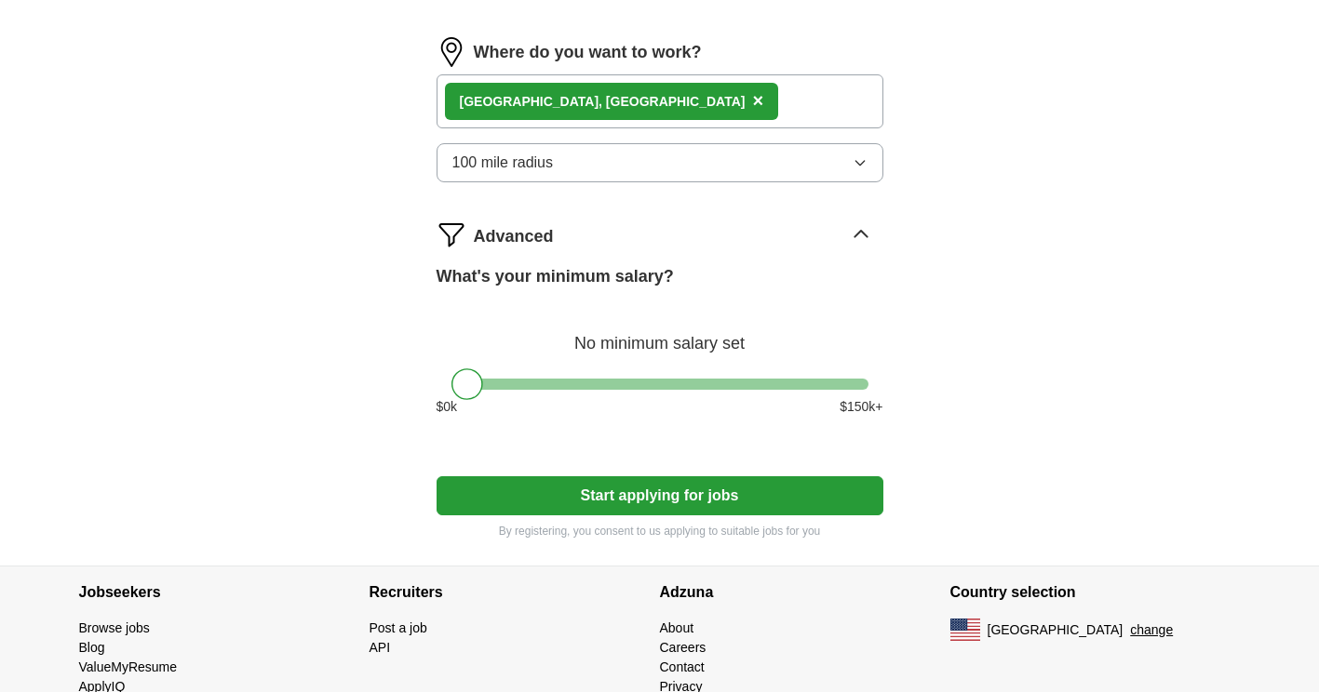
click at [655, 148] on button "100 mile radius" at bounding box center [659, 162] width 447 height 39
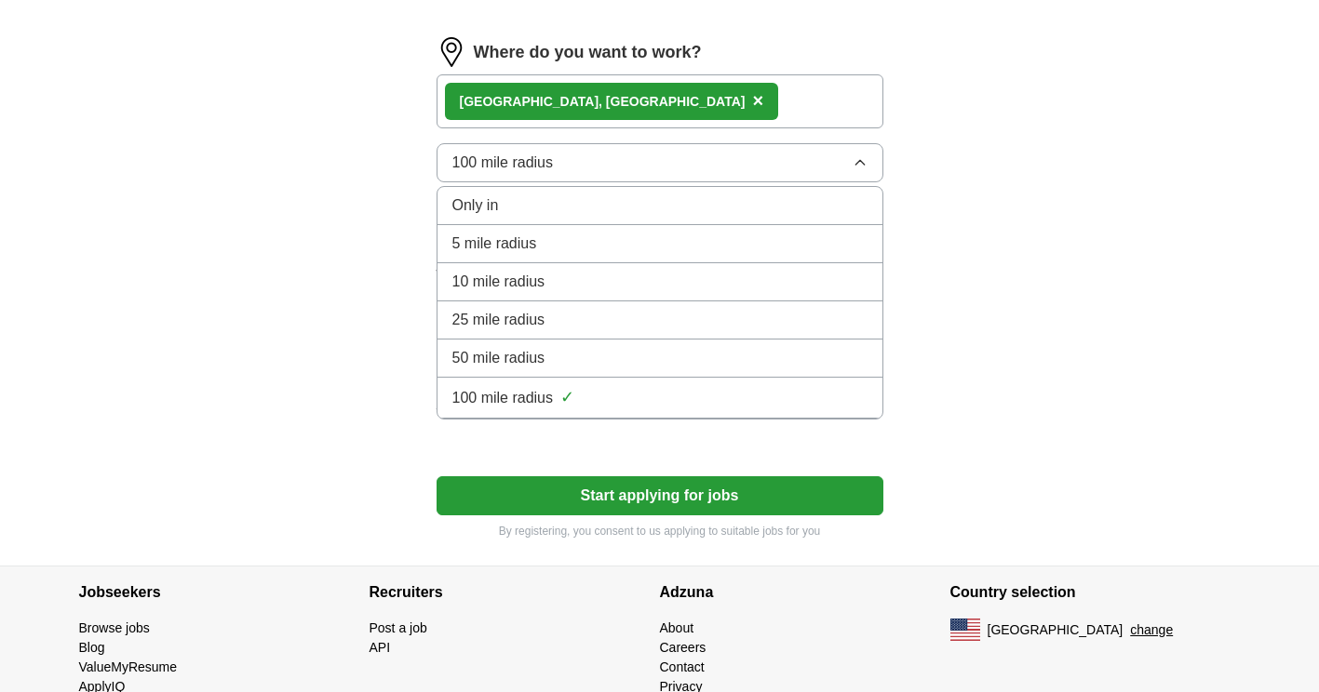
click at [601, 346] on li "50 mile radius" at bounding box center [659, 359] width 445 height 38
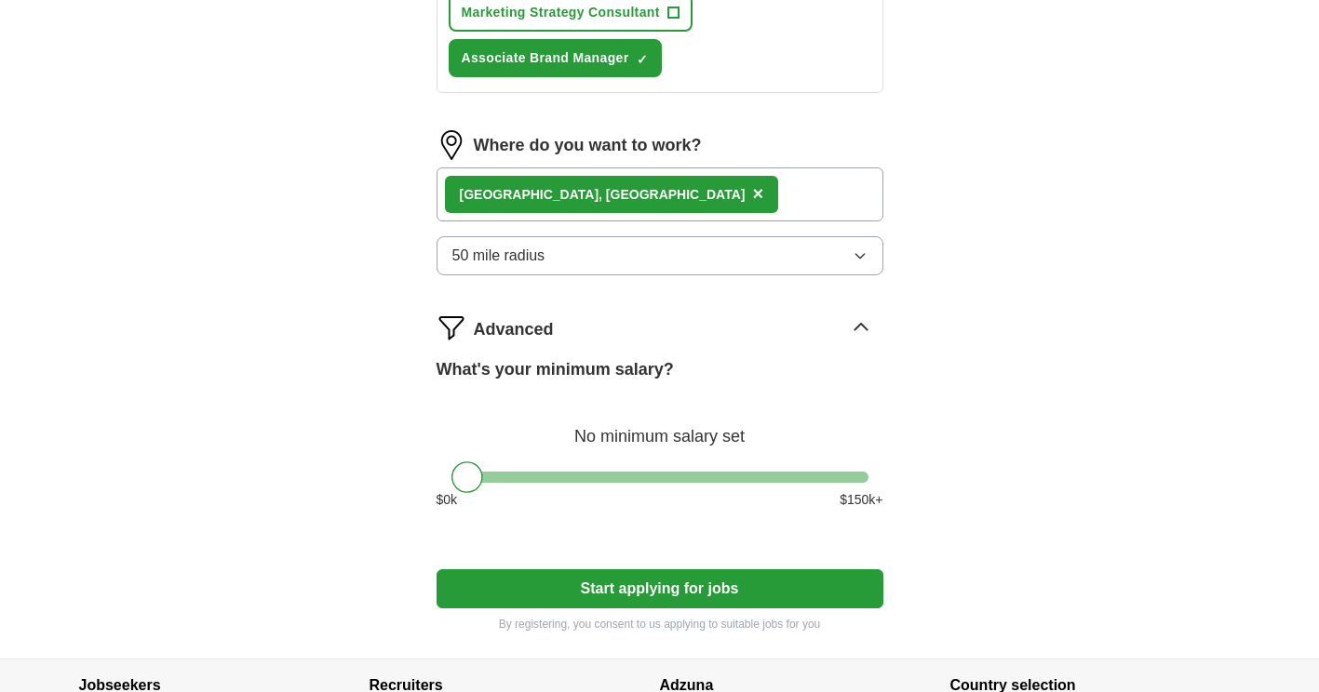
scroll to position [1147, 0]
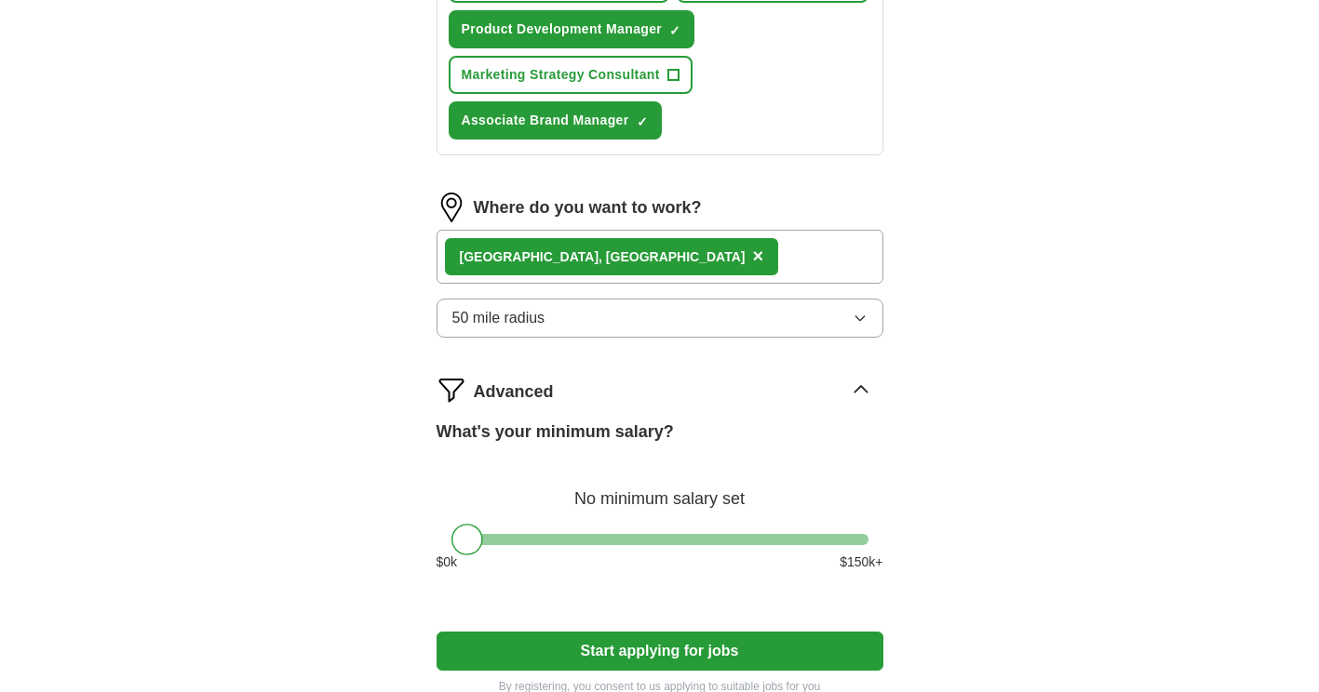
click at [574, 318] on button "50 mile radius" at bounding box center [659, 318] width 447 height 39
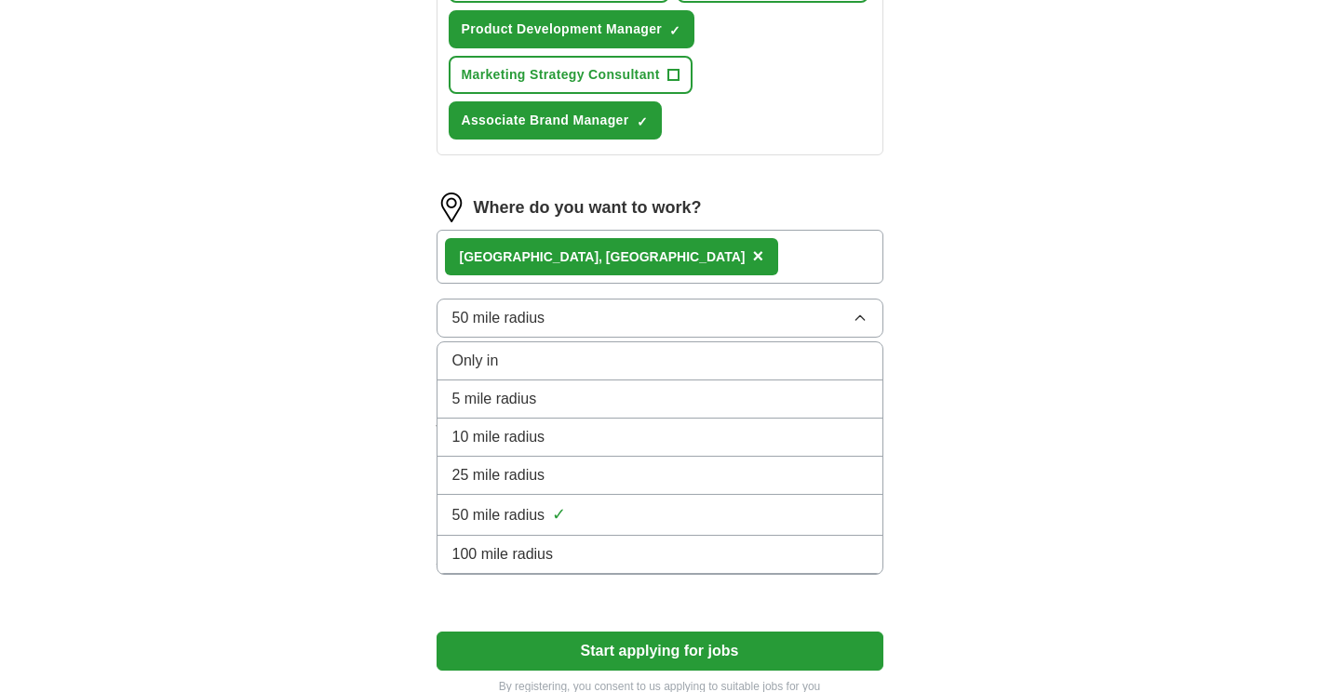
click at [516, 549] on span "100 mile radius" at bounding box center [502, 554] width 101 height 22
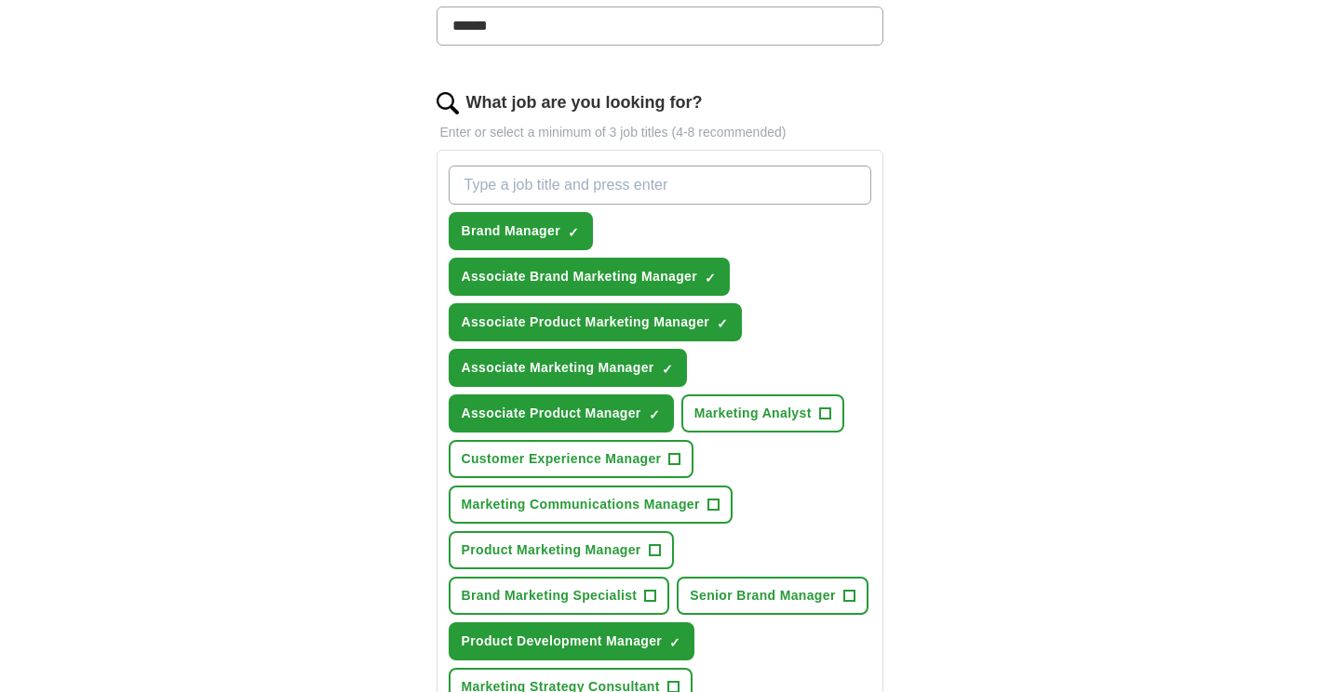
scroll to position [496, 0]
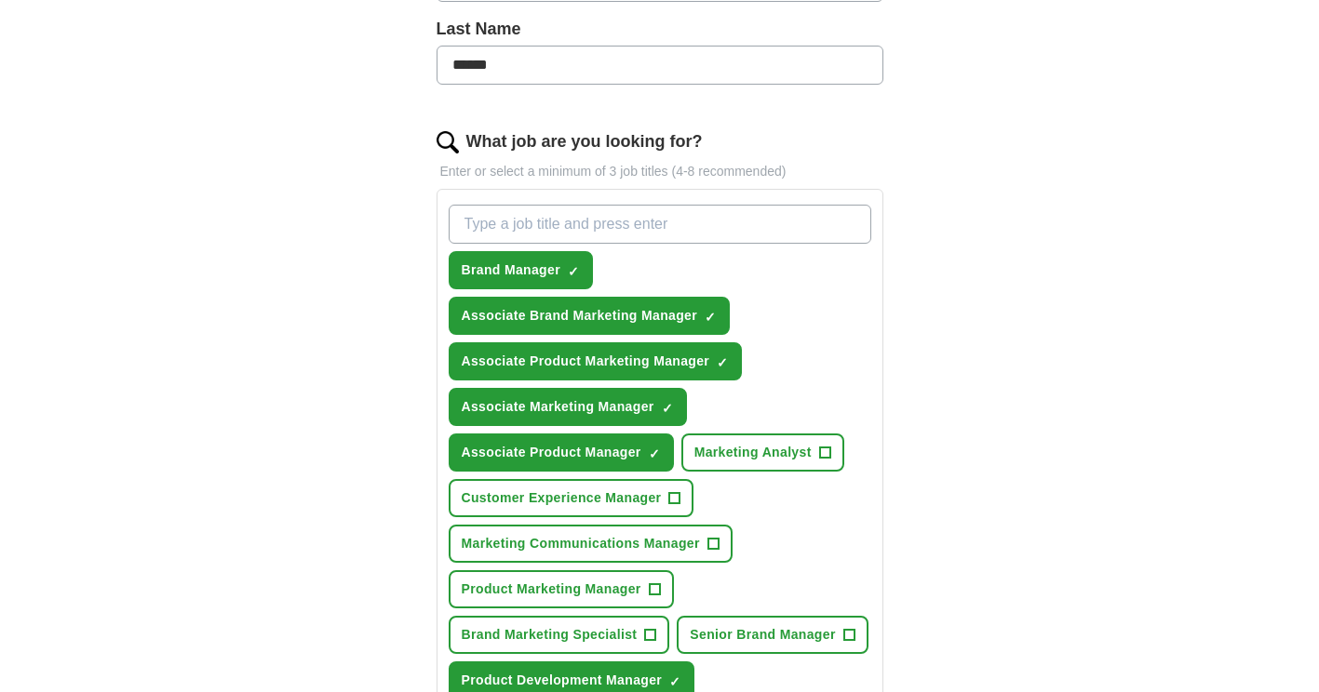
click at [610, 225] on input "What job are you looking for?" at bounding box center [660, 224] width 422 height 39
type input "Product Manager"
click at [657, 586] on span "+" at bounding box center [654, 589] width 11 height 15
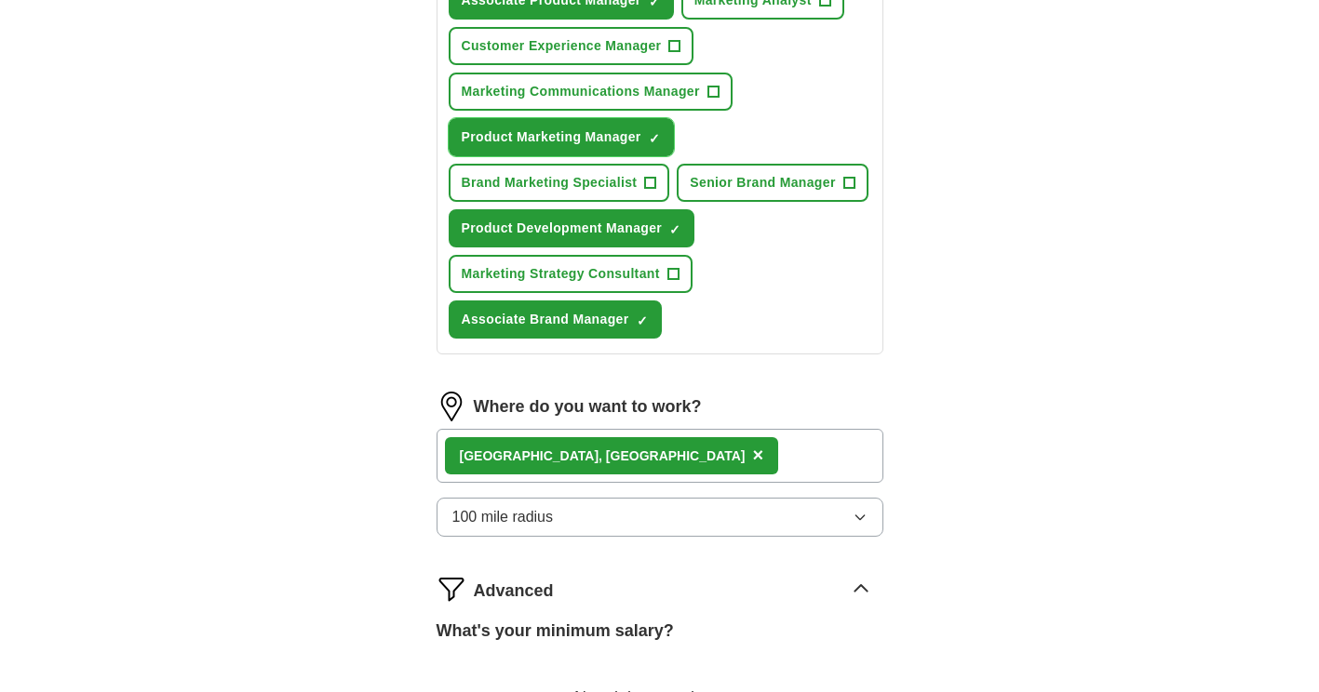
scroll to position [1147, 0]
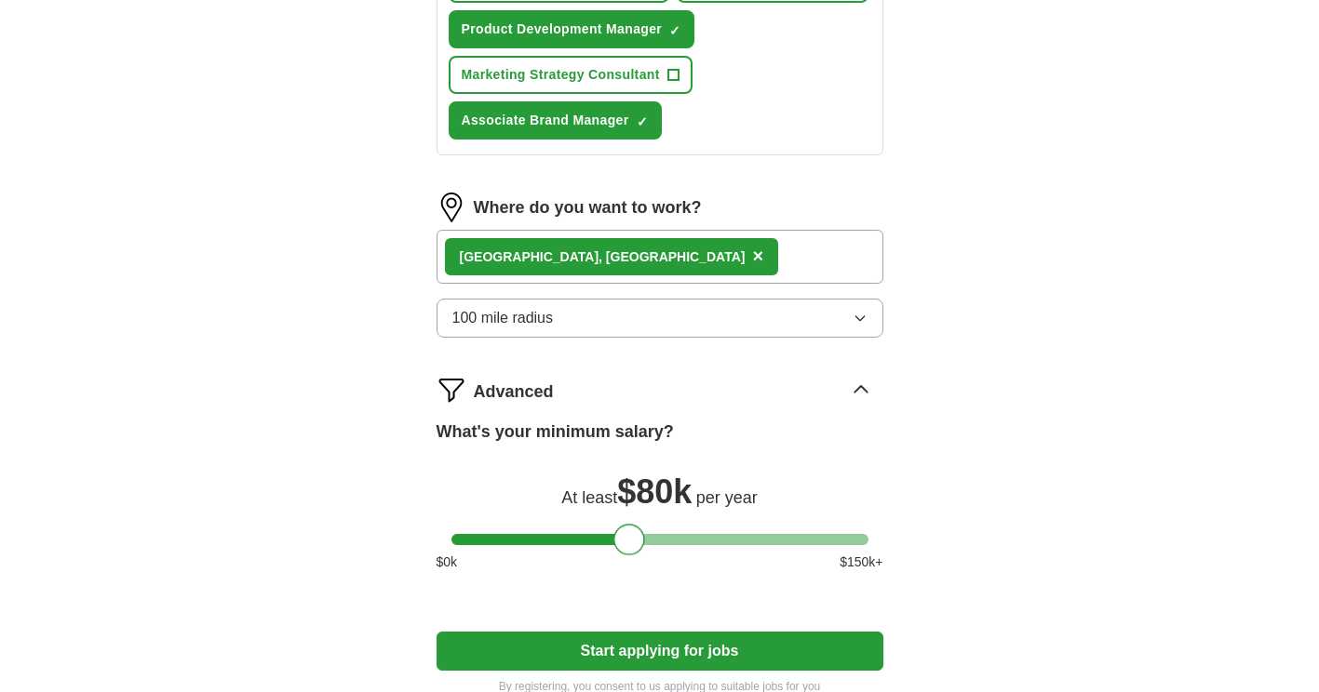
drag, startPoint x: 472, startPoint y: 536, endPoint x: 633, endPoint y: 550, distance: 161.6
click at [633, 550] on div at bounding box center [629, 540] width 32 height 32
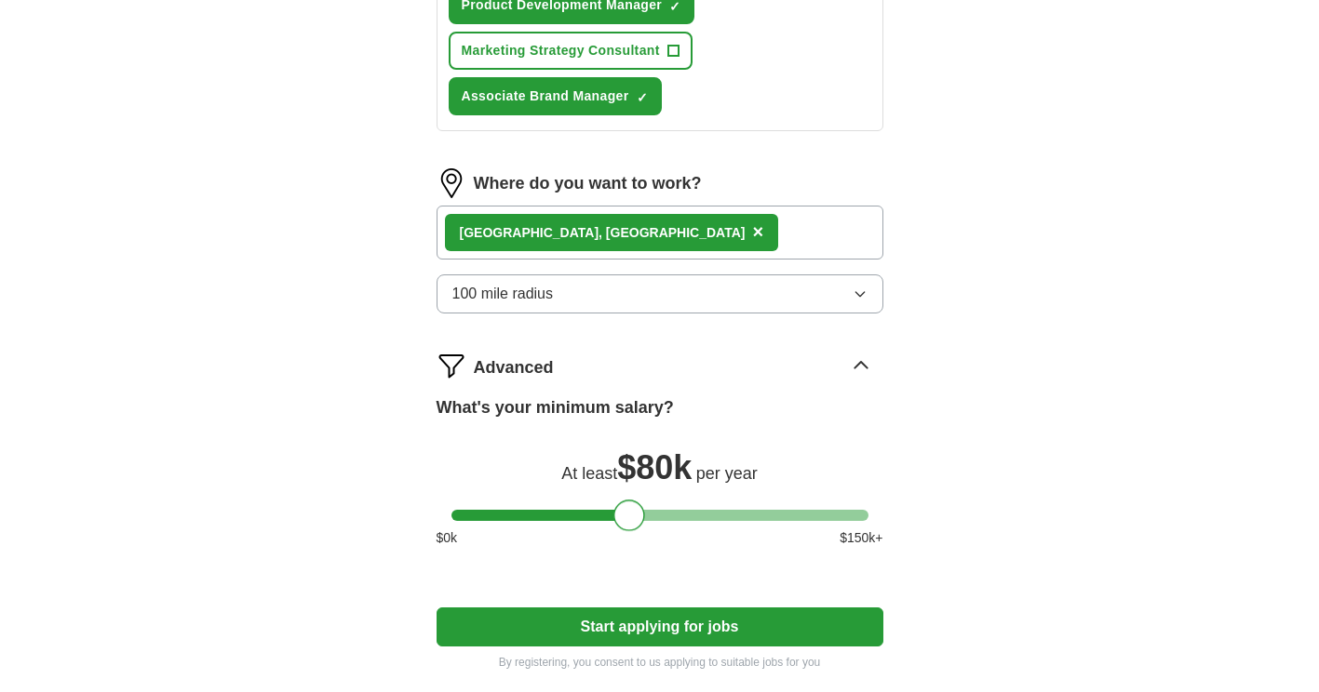
scroll to position [1364, 0]
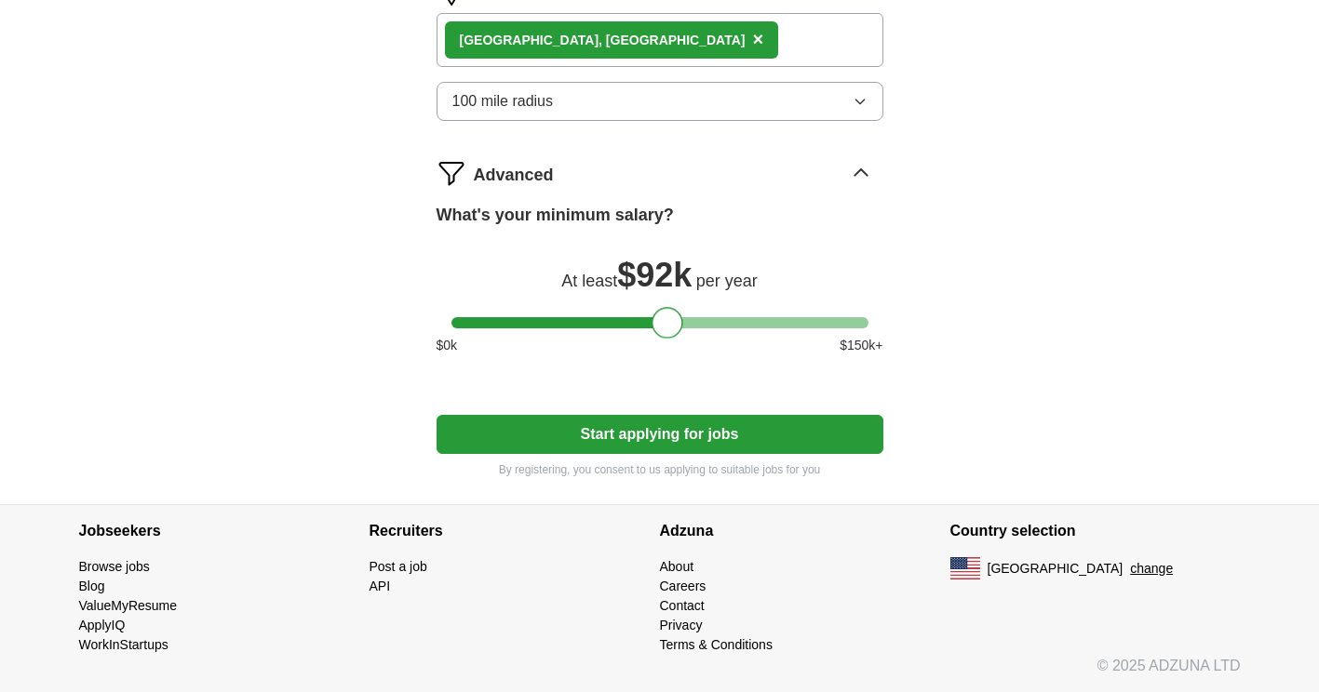
drag, startPoint x: 632, startPoint y: 316, endPoint x: 669, endPoint y: 331, distance: 40.1
click at [669, 331] on div at bounding box center [667, 323] width 32 height 32
click at [700, 435] on button "Start applying for jobs" at bounding box center [659, 434] width 447 height 39
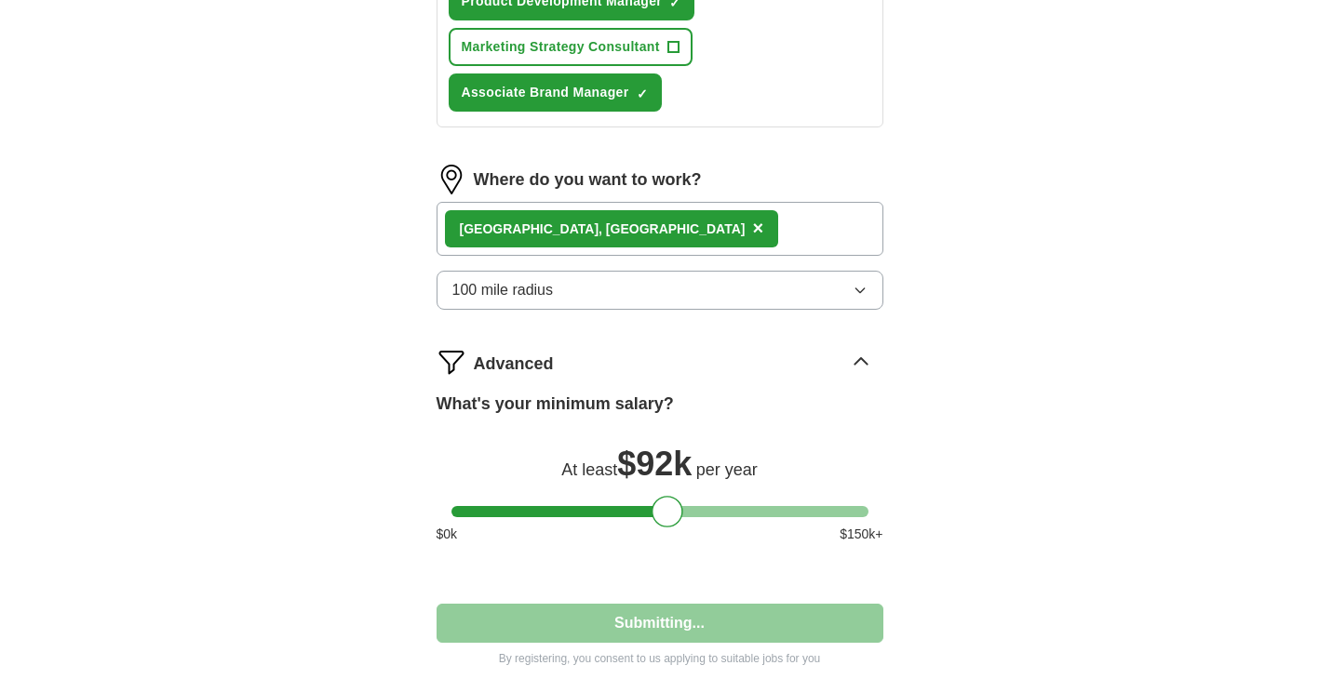
select select "**"
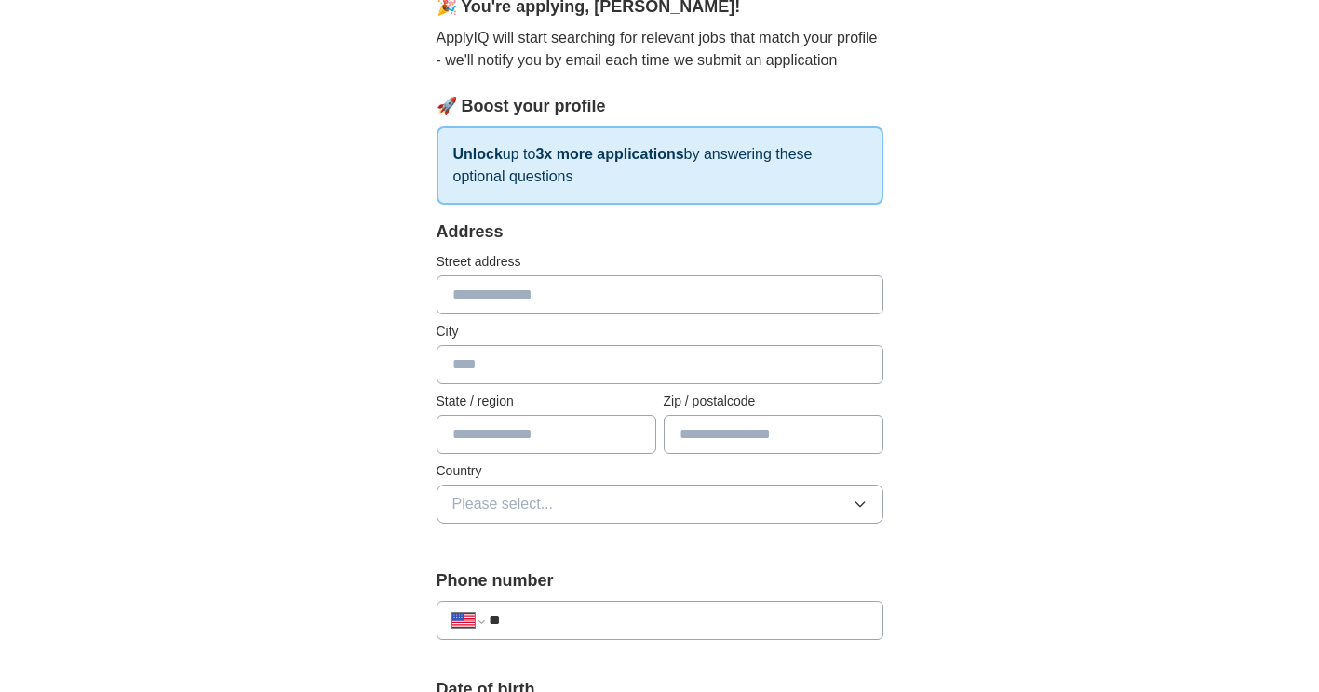
scroll to position [217, 0]
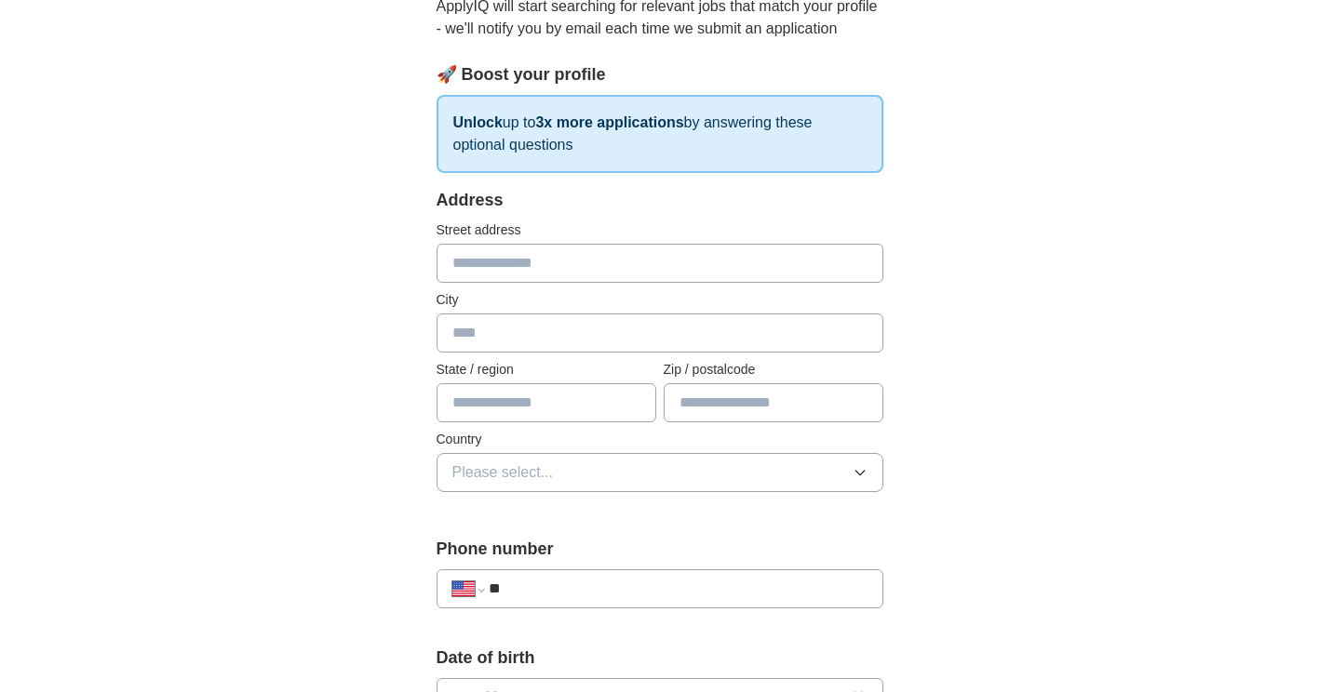
click at [520, 269] on input "text" at bounding box center [659, 263] width 447 height 39
type input "**********"
type input "*********"
type input "**"
type input "*****"
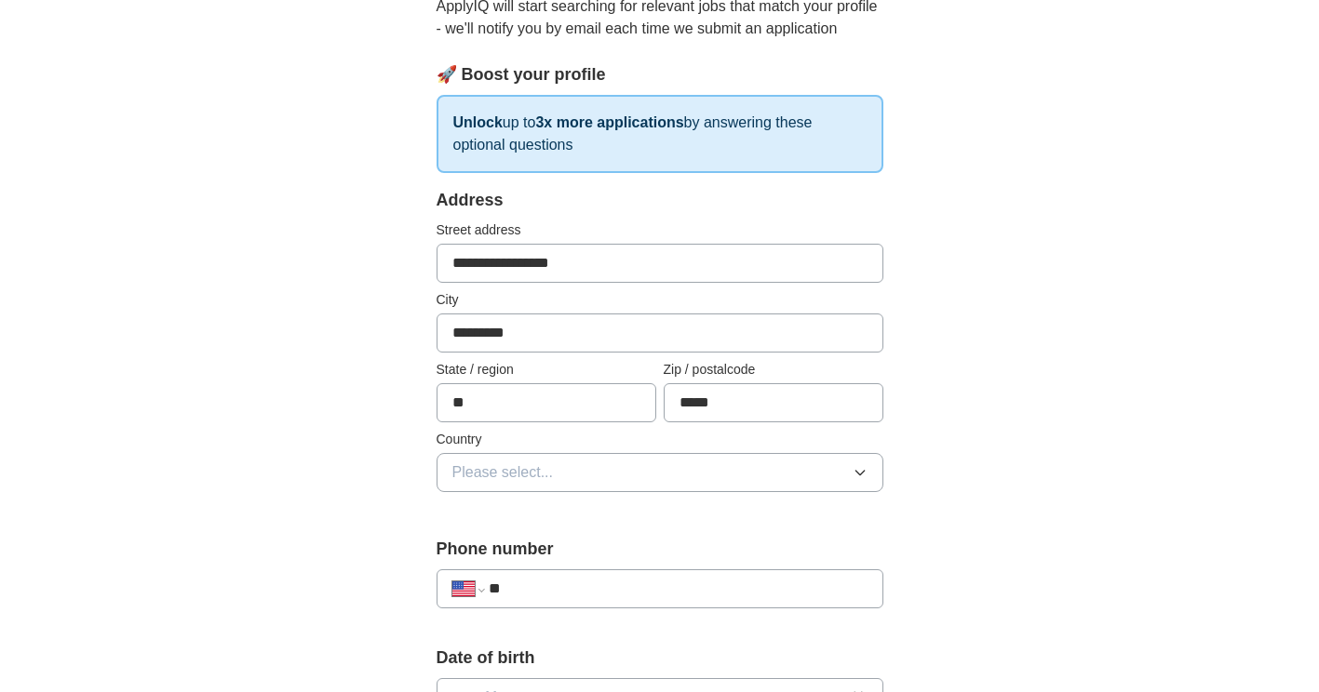
click at [758, 470] on button "Please select..." at bounding box center [659, 472] width 447 height 39
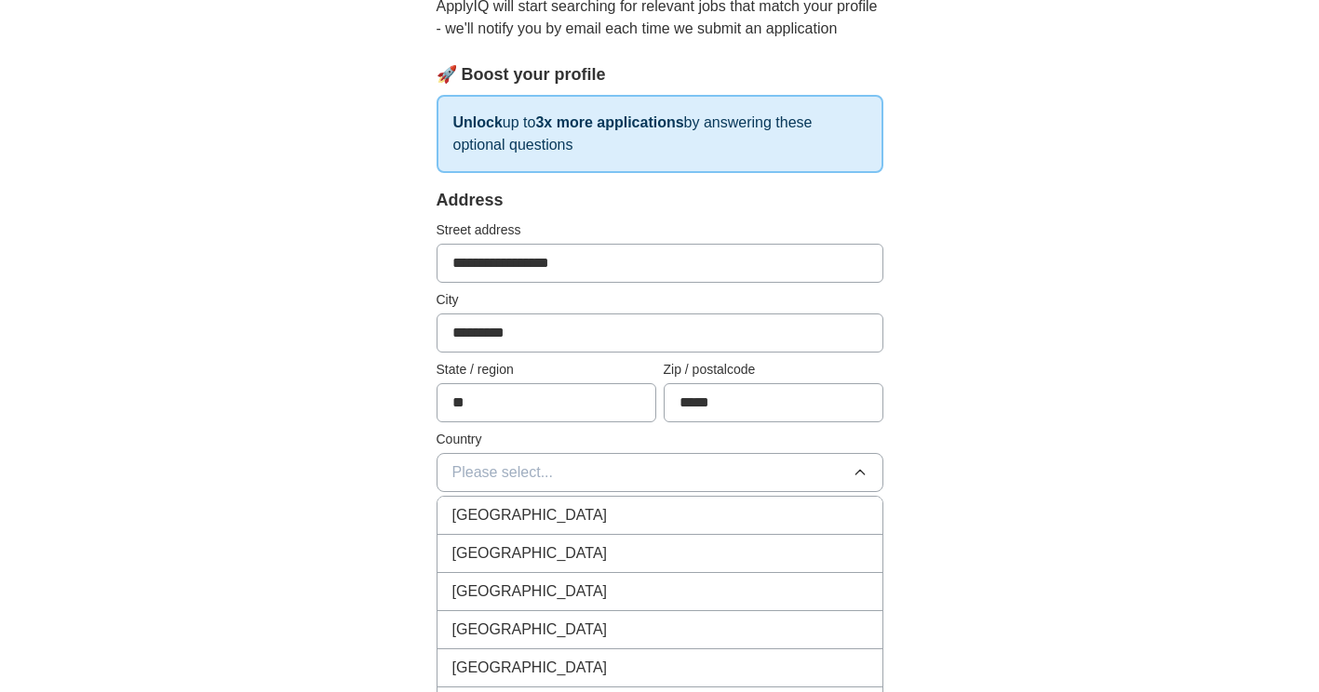
click at [625, 551] on div "United States" at bounding box center [659, 553] width 415 height 22
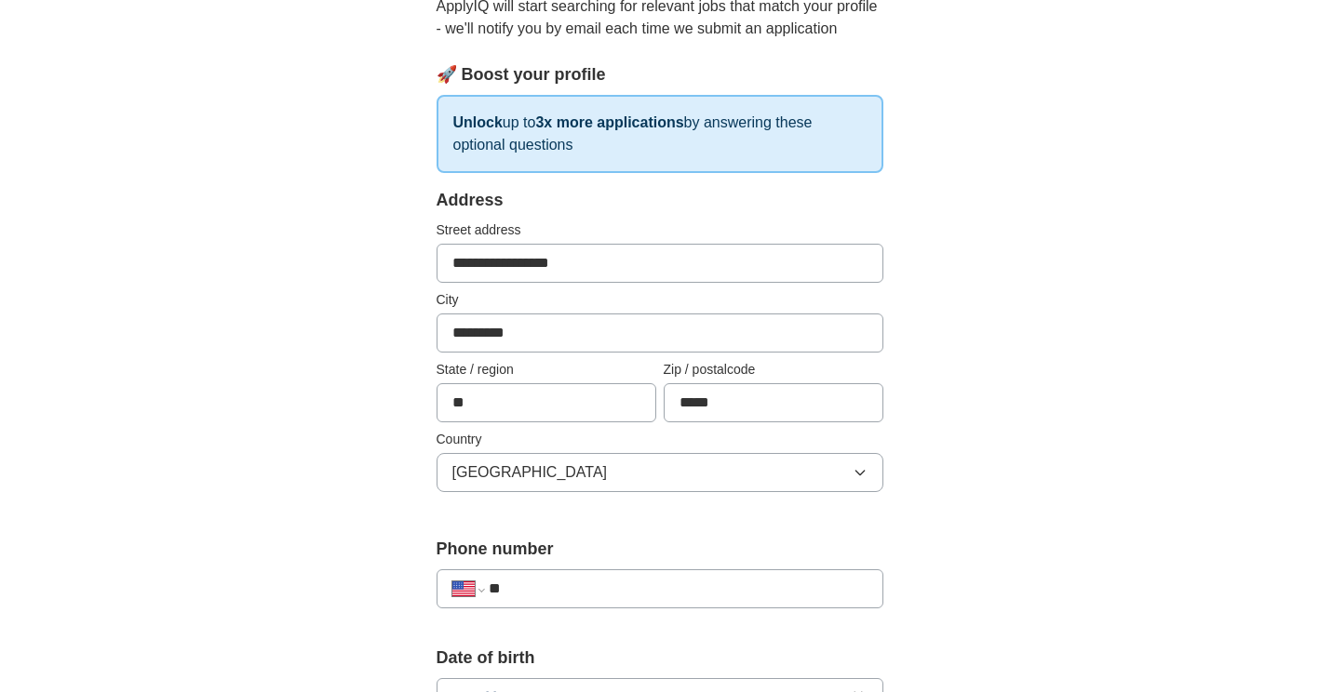
click at [994, 505] on div "**********" at bounding box center [659, 687] width 1191 height 1694
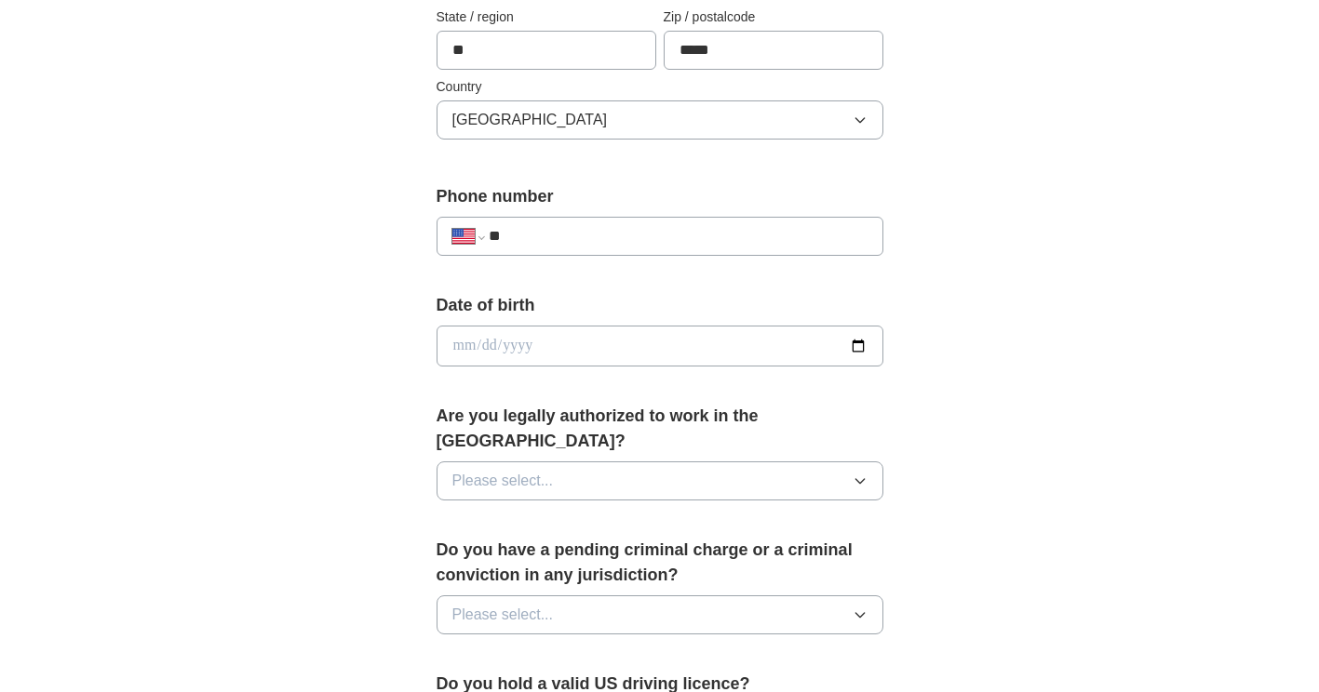
scroll to position [651, 0]
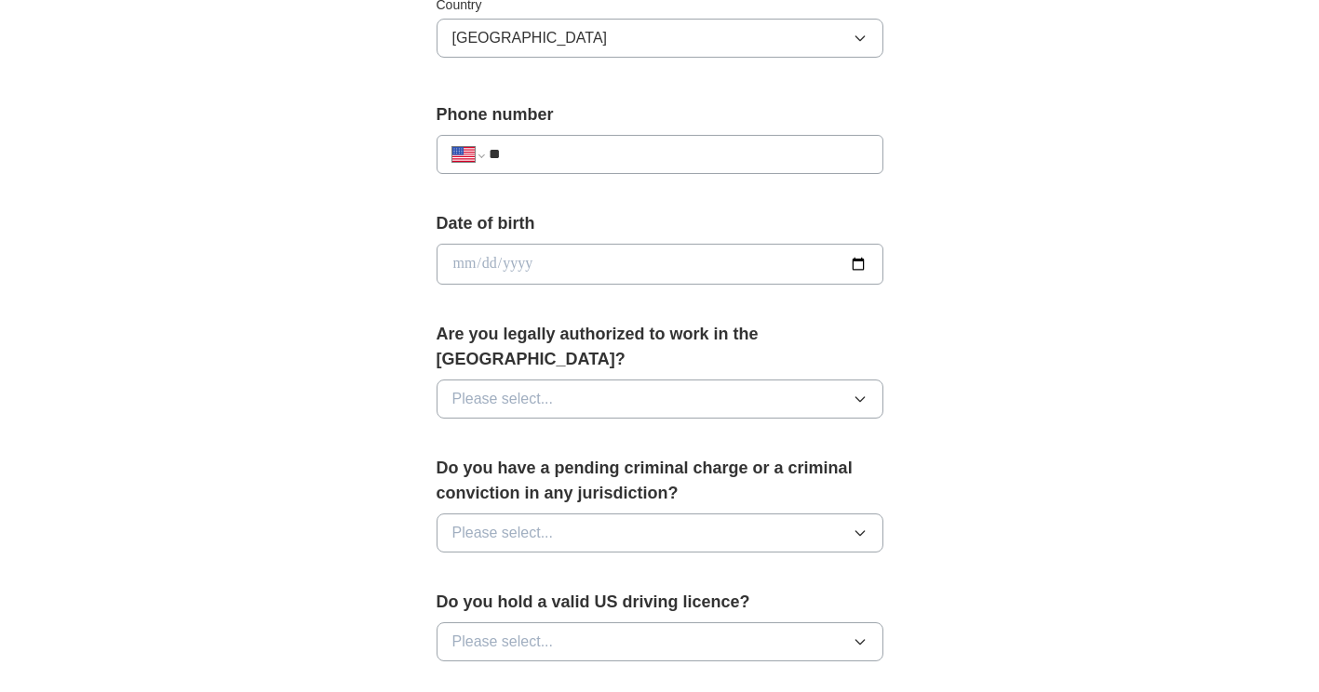
click at [626, 144] on input "**" at bounding box center [678, 154] width 378 height 22
type input "**********"
click at [853, 264] on input "date" at bounding box center [659, 264] width 447 height 41
click at [513, 261] on input "date" at bounding box center [659, 264] width 447 height 41
type input "**********"
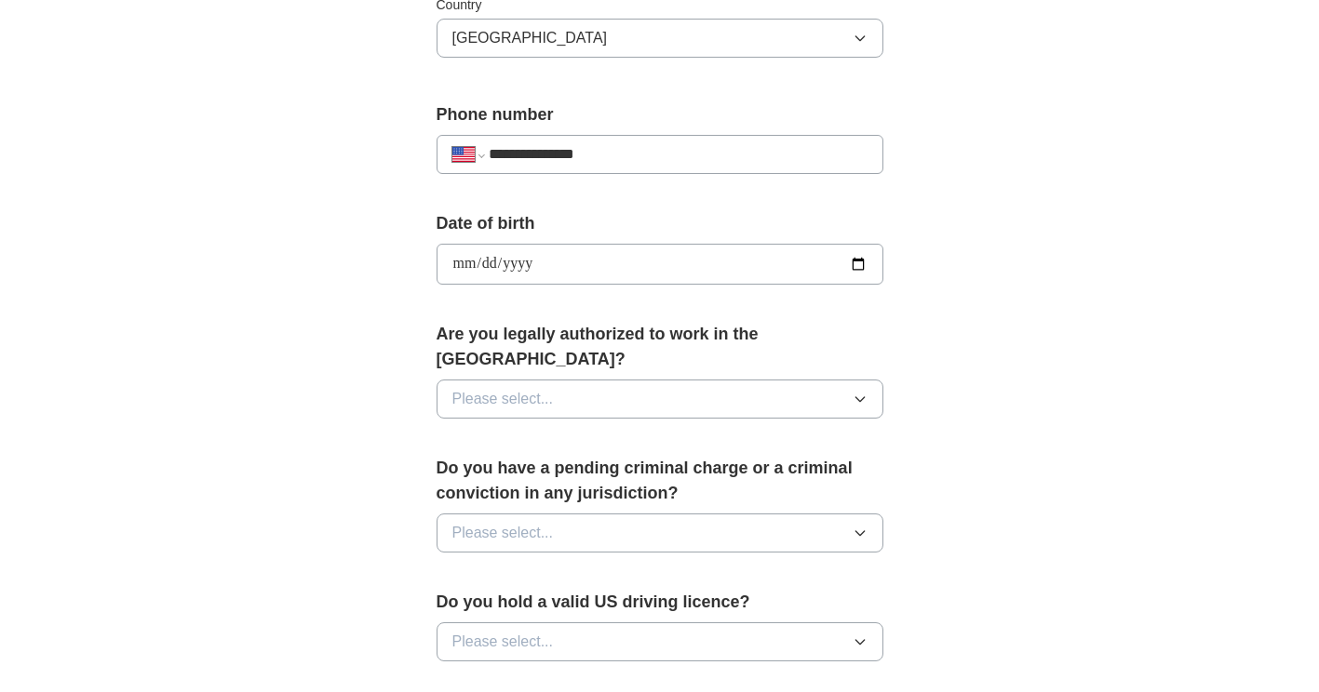
click at [569, 380] on button "Please select..." at bounding box center [659, 399] width 447 height 39
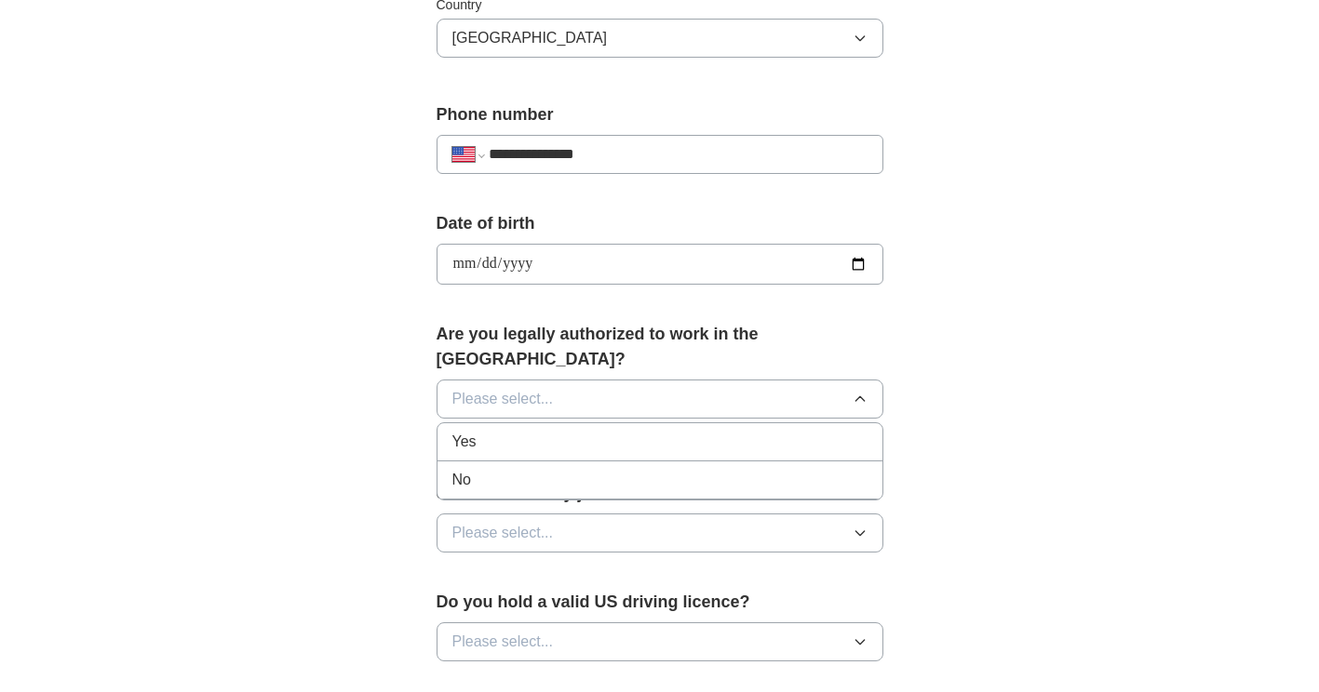
click at [509, 431] on div "Yes" at bounding box center [659, 442] width 415 height 22
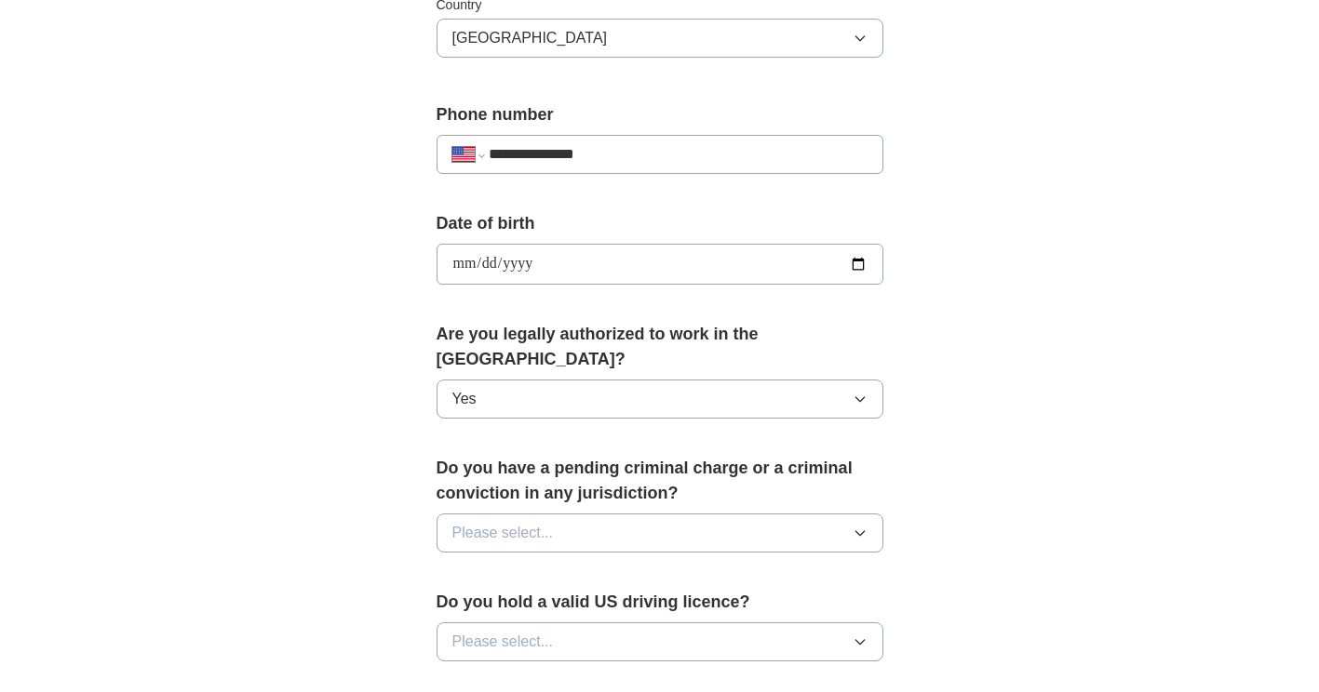
click at [543, 522] on span "Please select..." at bounding box center [502, 533] width 101 height 22
click at [546, 565] on div "Yes" at bounding box center [659, 576] width 415 height 22
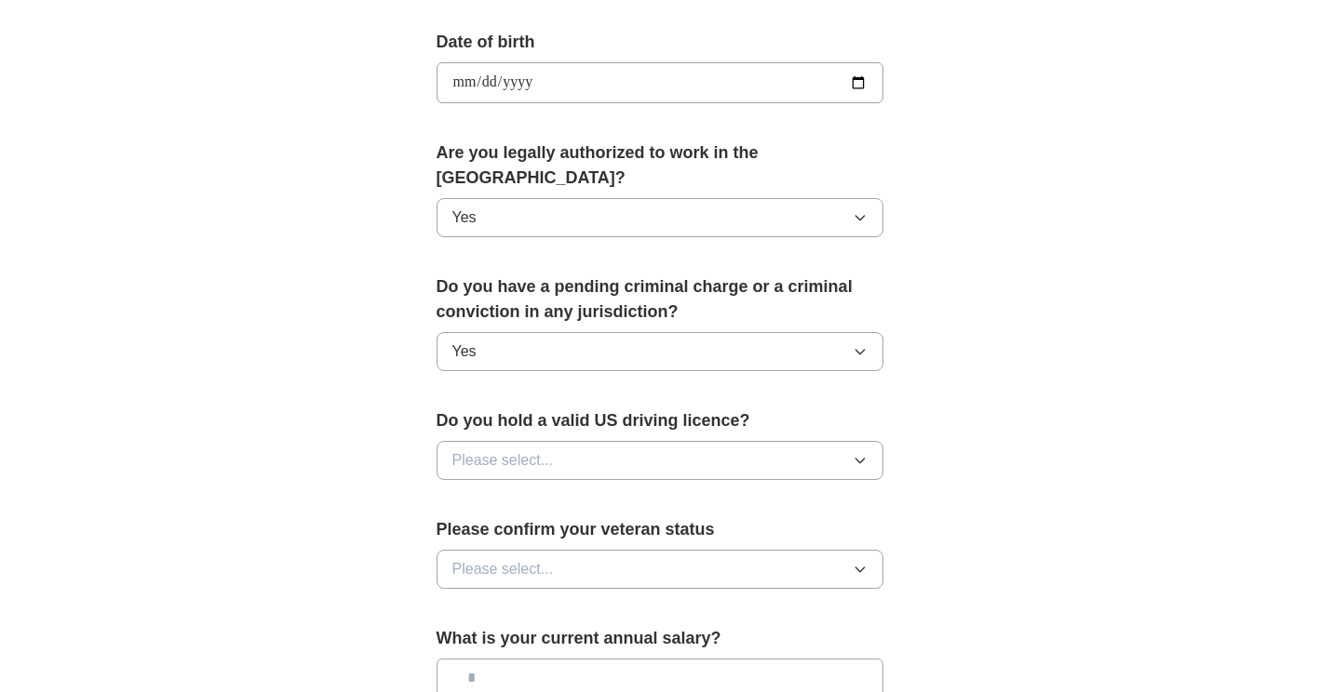
scroll to position [868, 0]
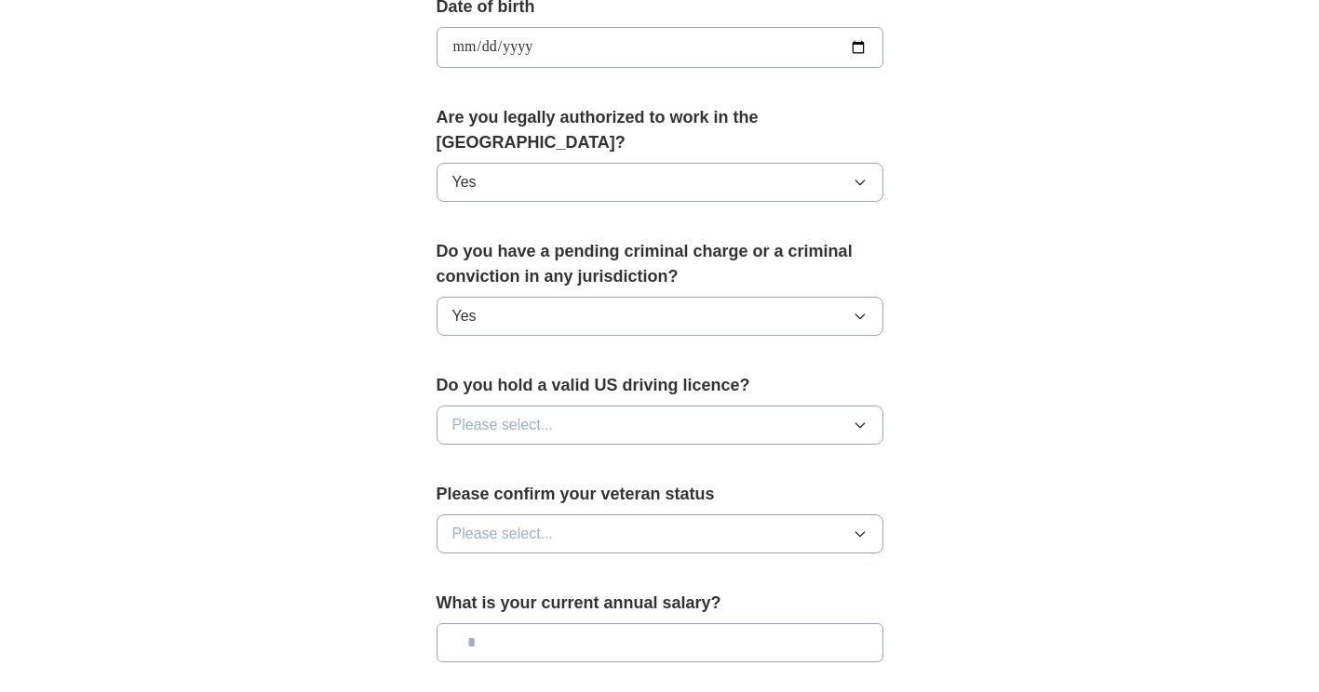
click at [596, 406] on button "Please select..." at bounding box center [659, 425] width 447 height 39
click at [523, 457] on div "Yes" at bounding box center [659, 468] width 415 height 22
click at [536, 523] on span "Please select..." at bounding box center [502, 534] width 101 height 22
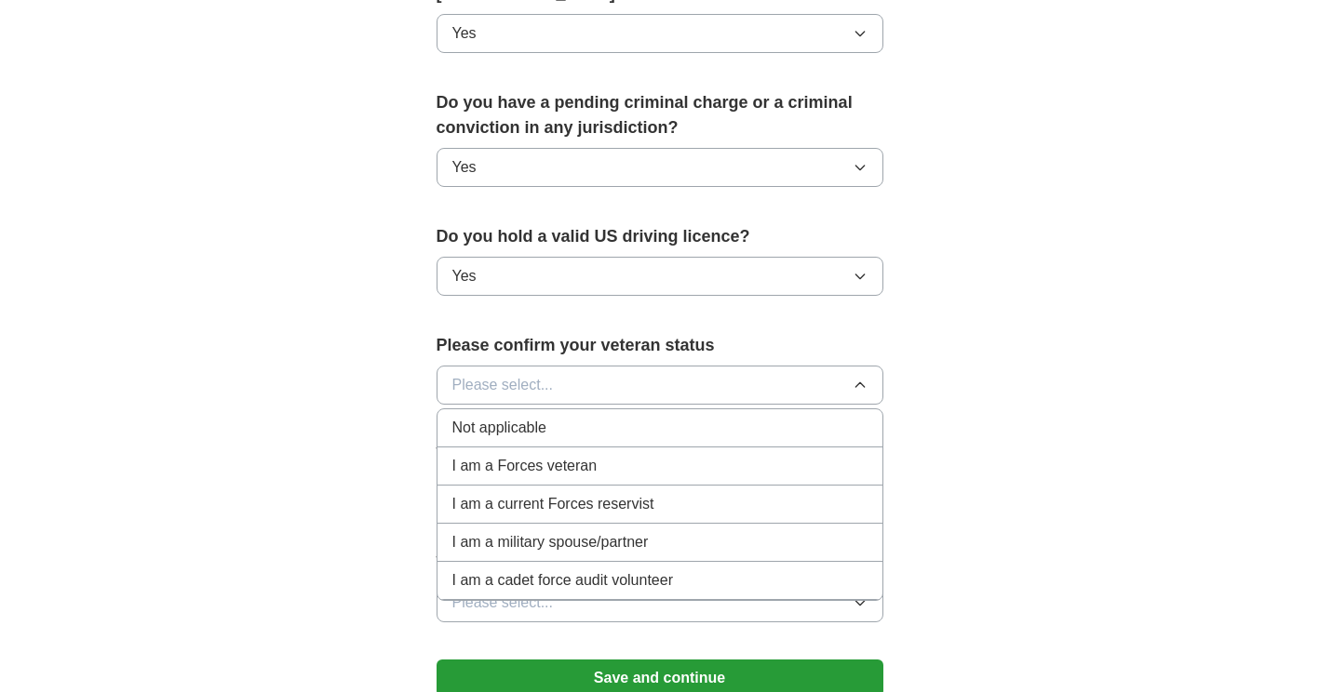
scroll to position [1086, 0]
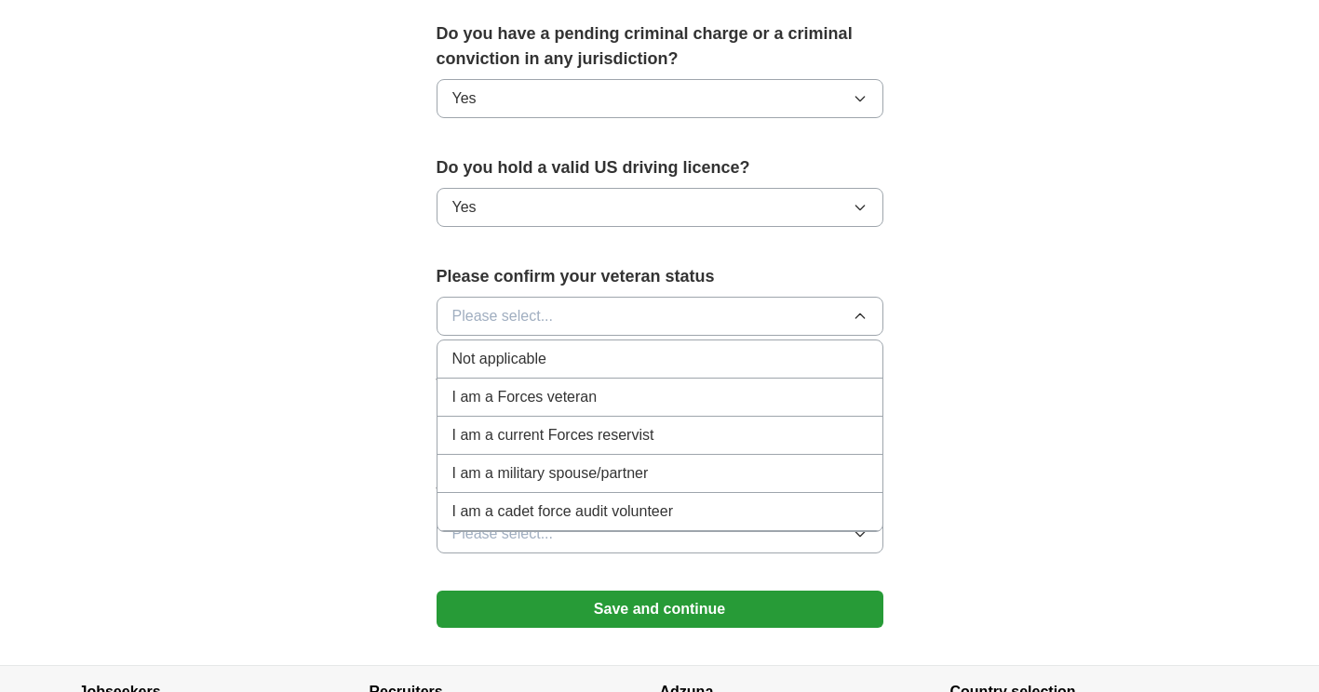
click at [569, 348] on div "Not applicable" at bounding box center [659, 359] width 415 height 22
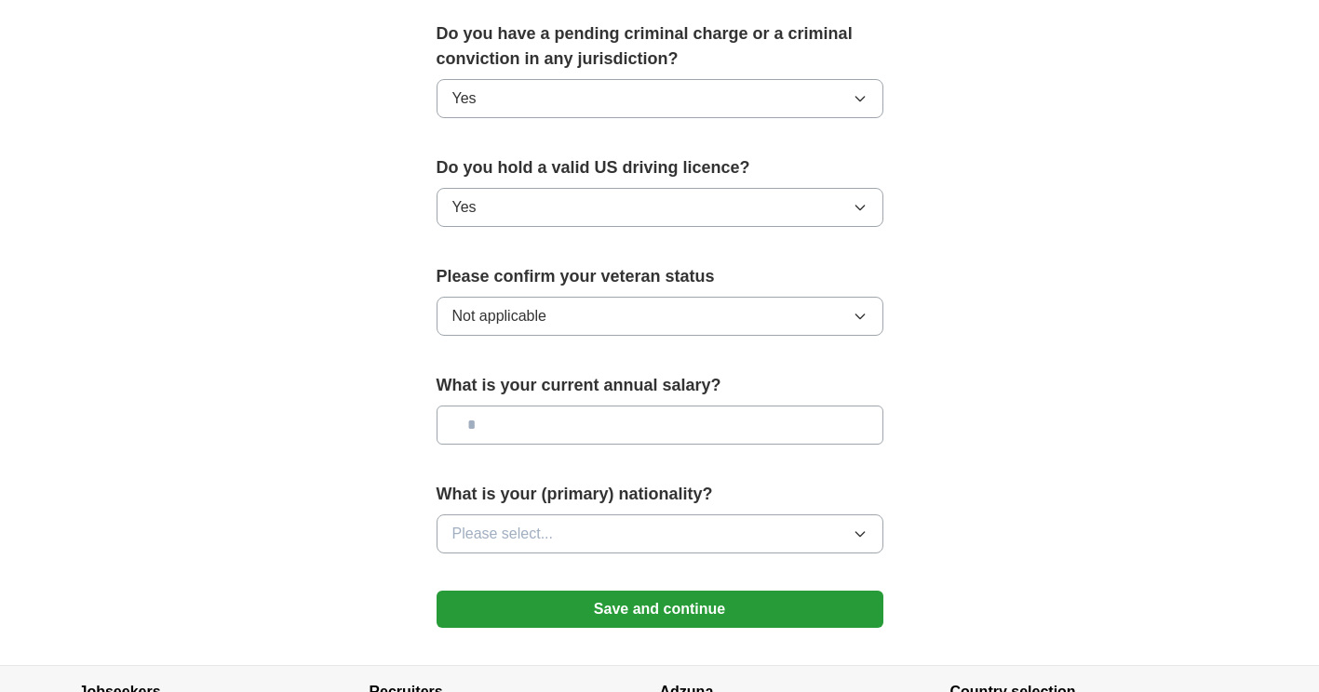
click at [583, 406] on input "text" at bounding box center [659, 425] width 447 height 39
click at [588, 517] on button "Please select..." at bounding box center [659, 534] width 447 height 39
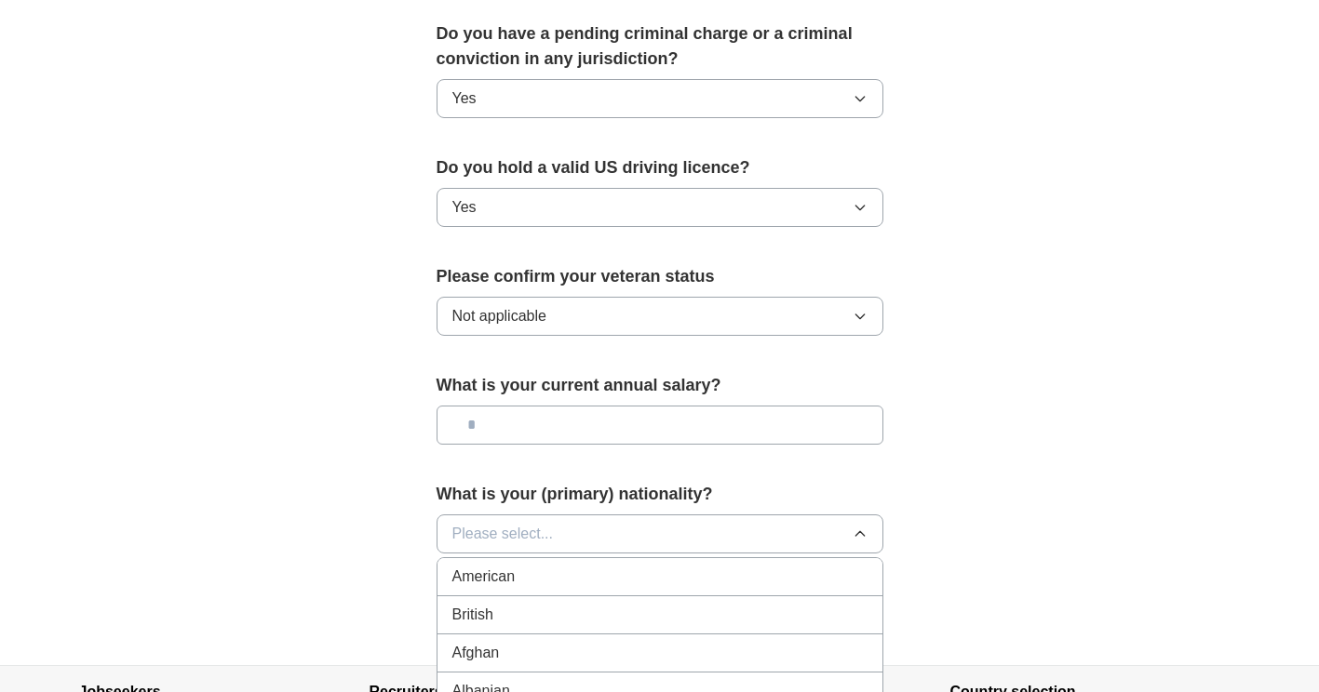
click at [527, 566] on div "American" at bounding box center [659, 577] width 415 height 22
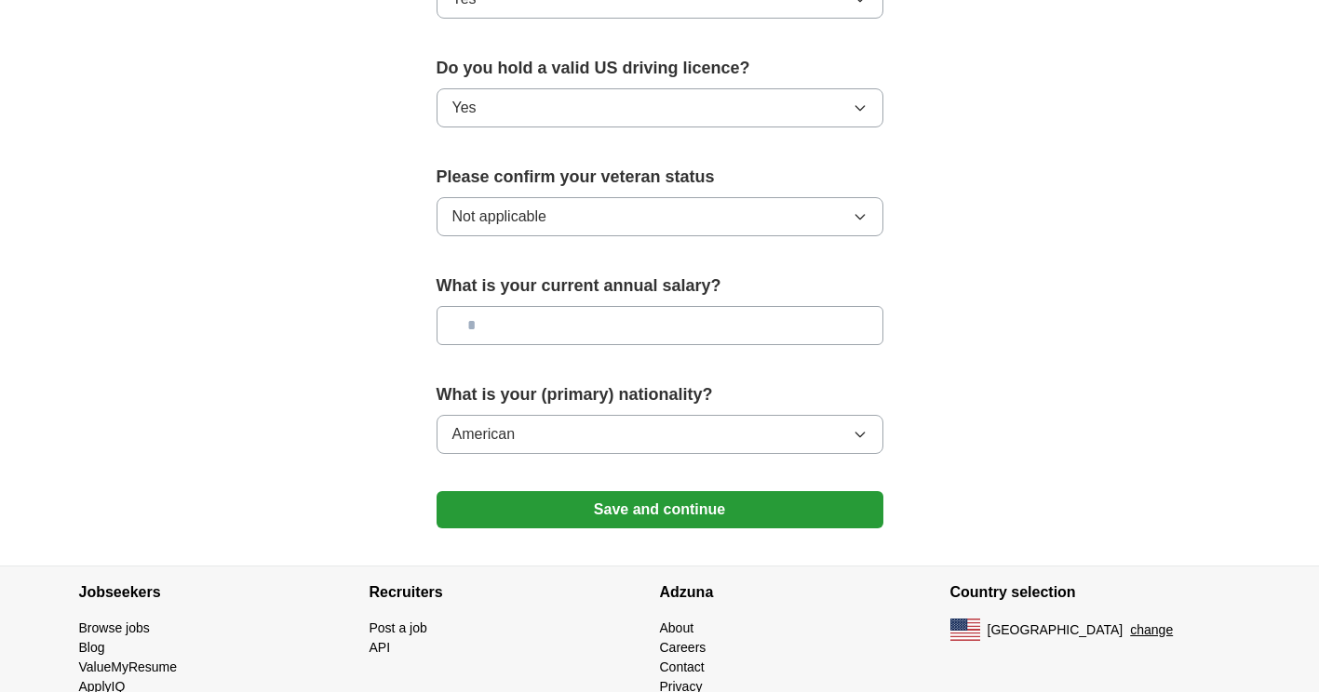
scroll to position [1222, 0]
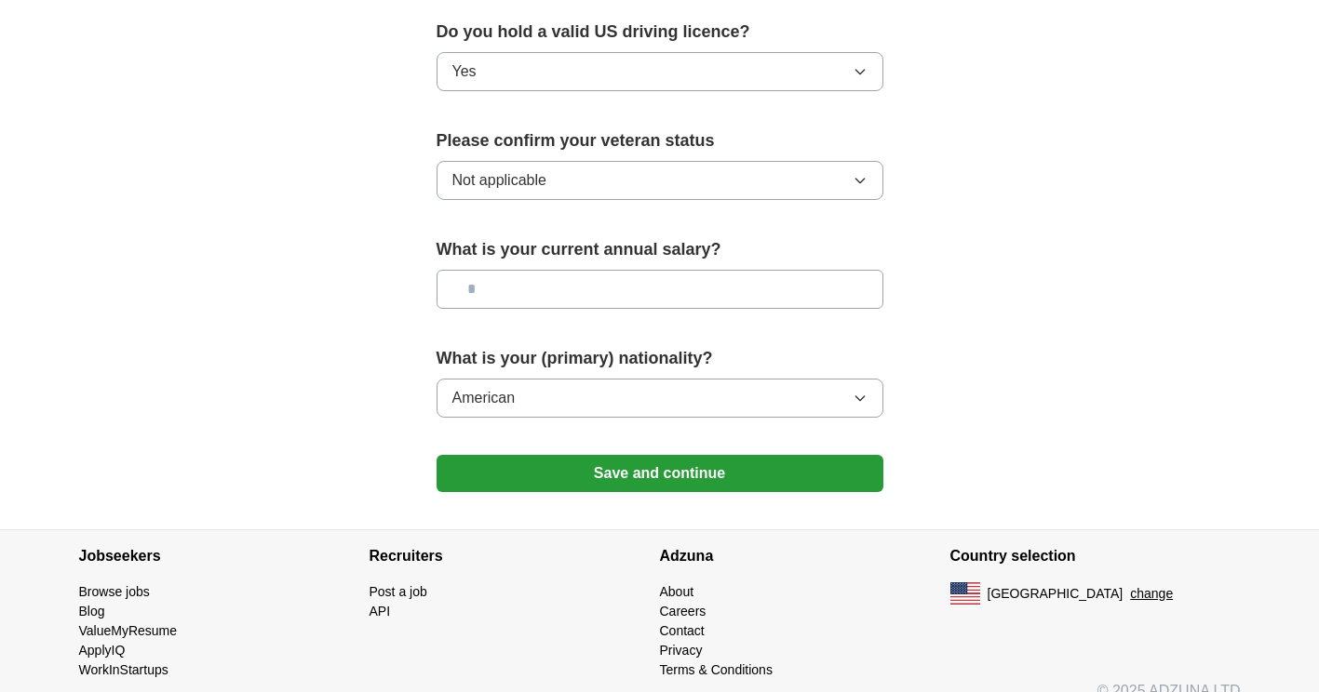
click at [588, 455] on button "Save and continue" at bounding box center [659, 473] width 447 height 37
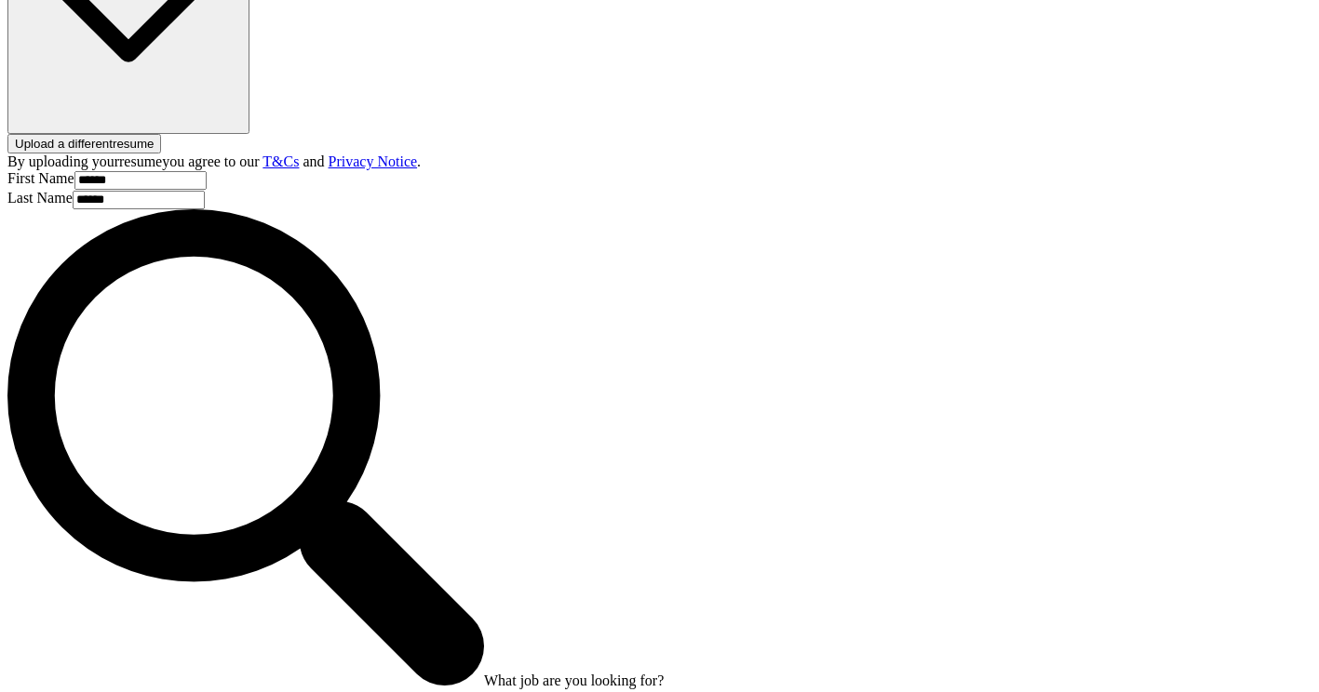
scroll to position [1181, 0]
